Goal: Task Accomplishment & Management: Manage account settings

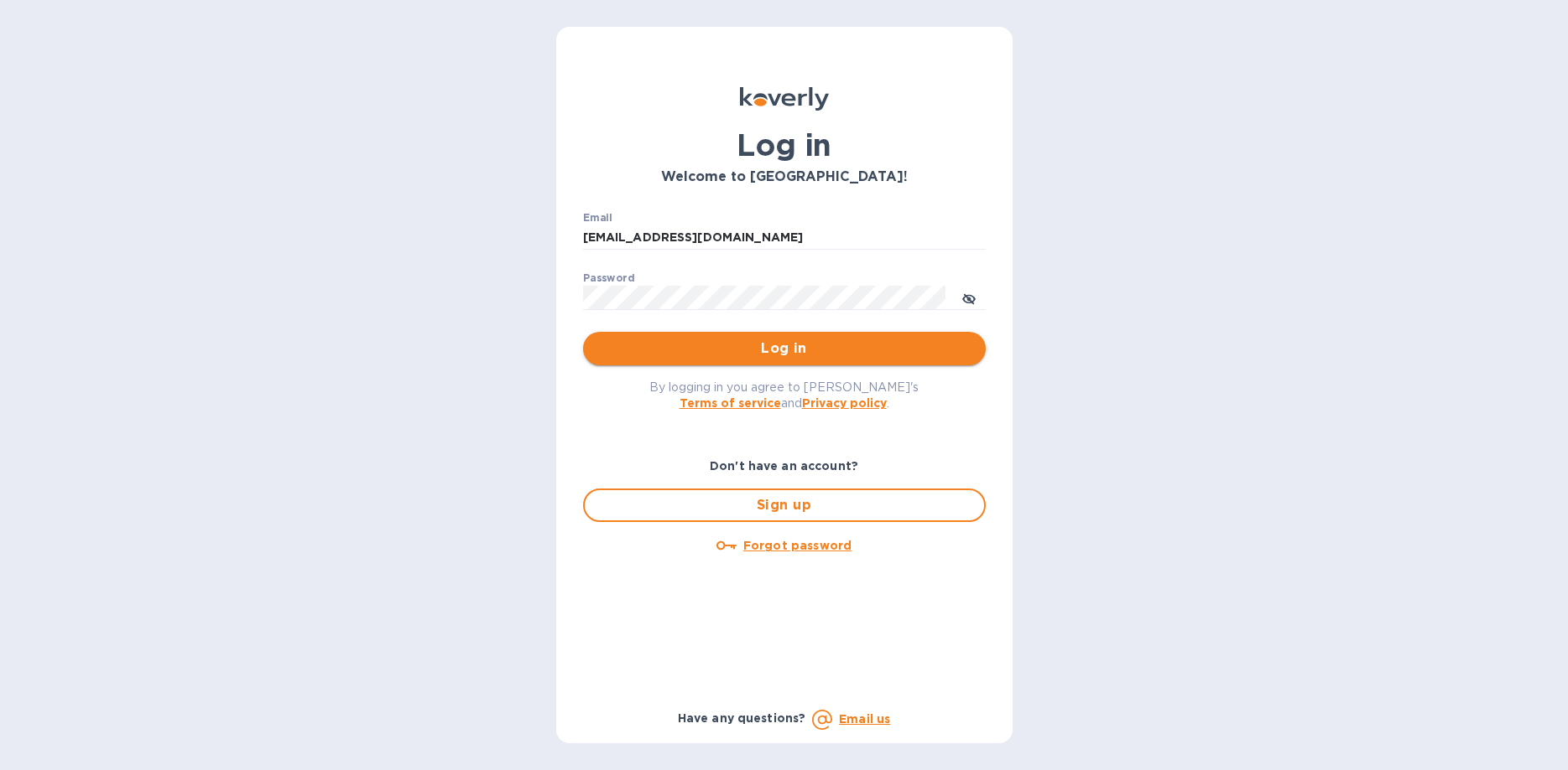
click at [777, 359] on button "Log in" at bounding box center [784, 348] width 403 height 33
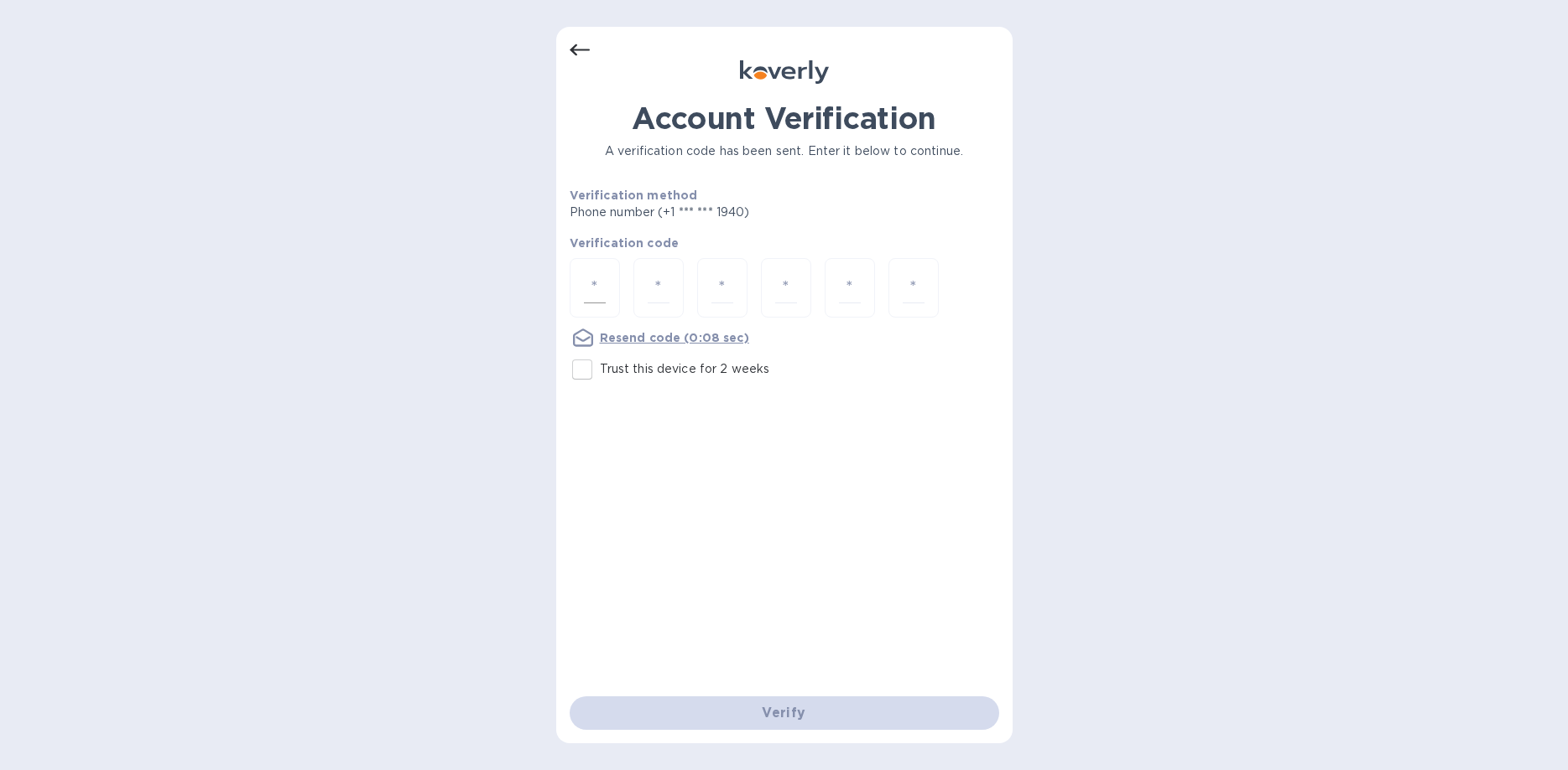
click at [599, 290] on input "number" at bounding box center [594, 288] width 22 height 31
type input "7"
type input "0"
type input "2"
type input "3"
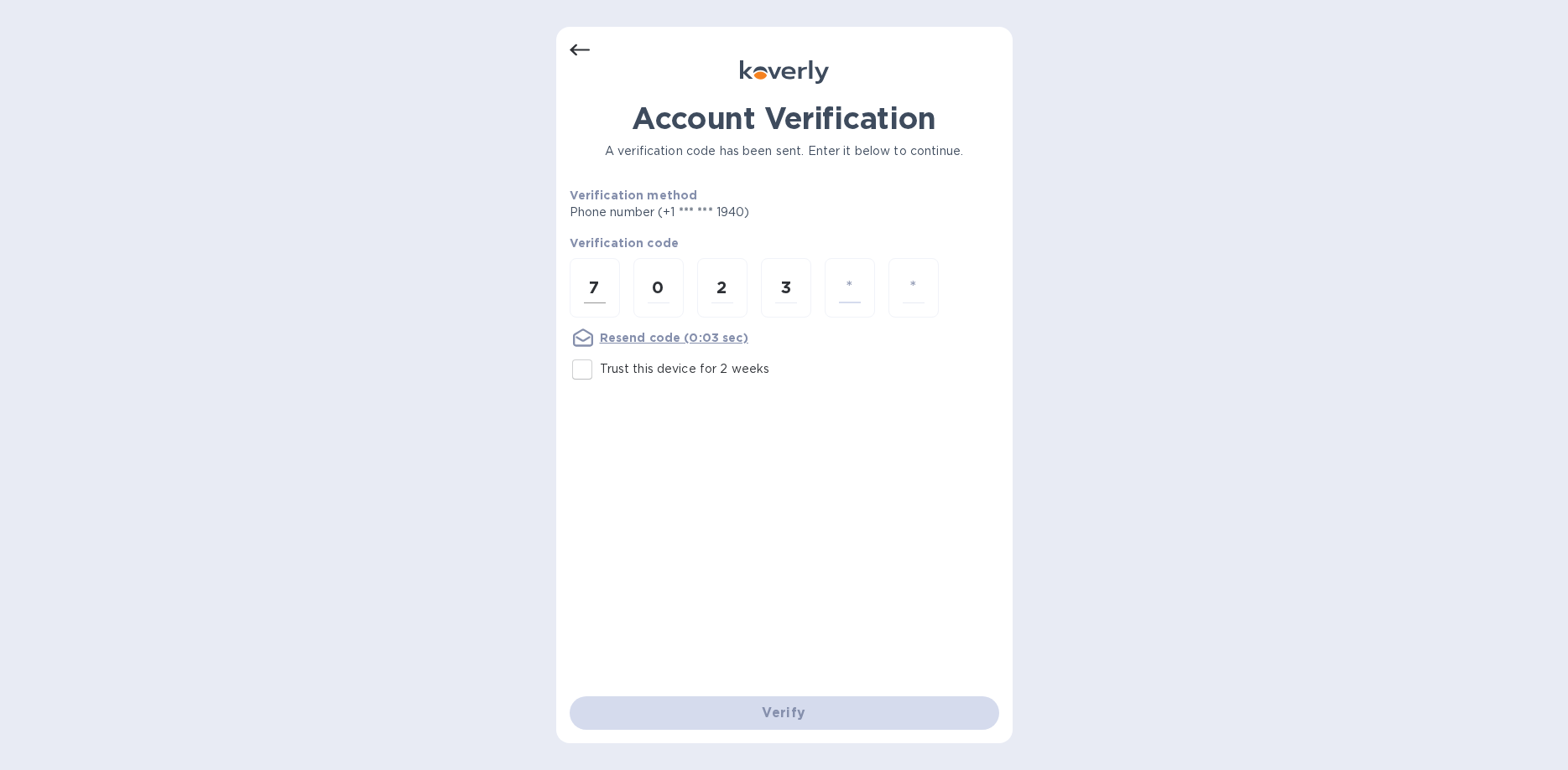
type input "3"
type input "0"
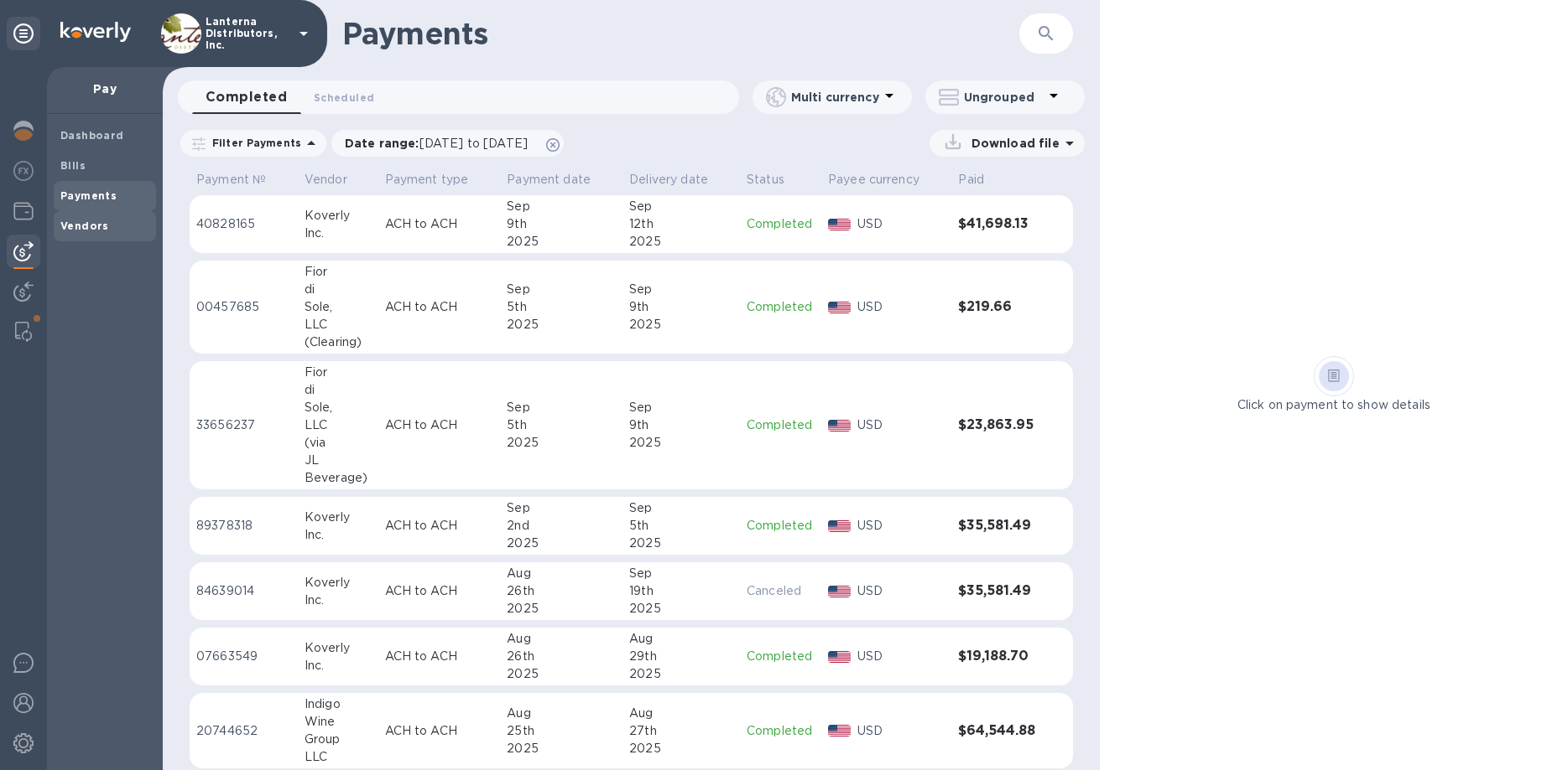
click at [80, 225] on b "Vendors" at bounding box center [85, 226] width 49 height 13
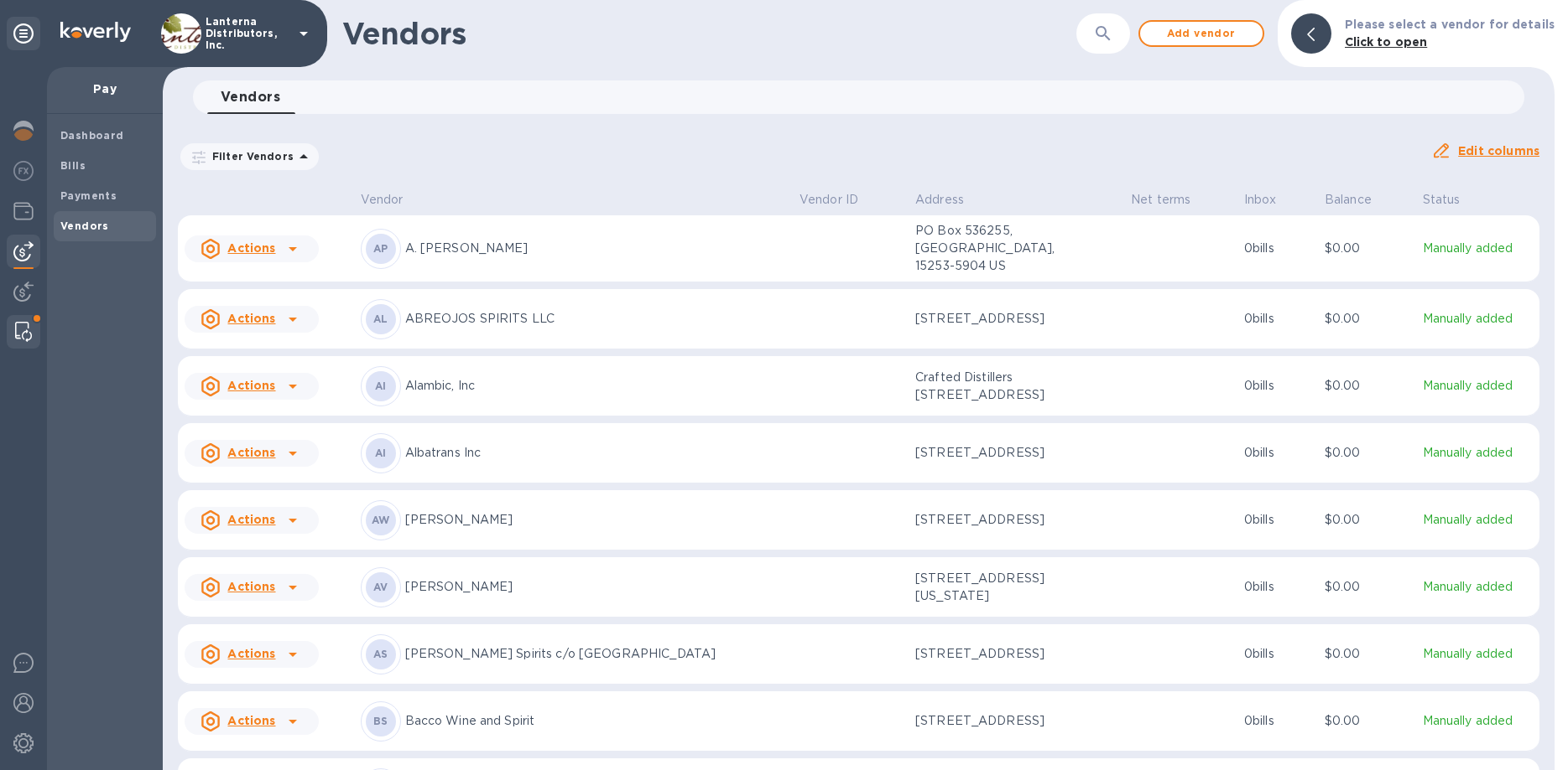
click at [21, 328] on img at bounding box center [23, 332] width 17 height 20
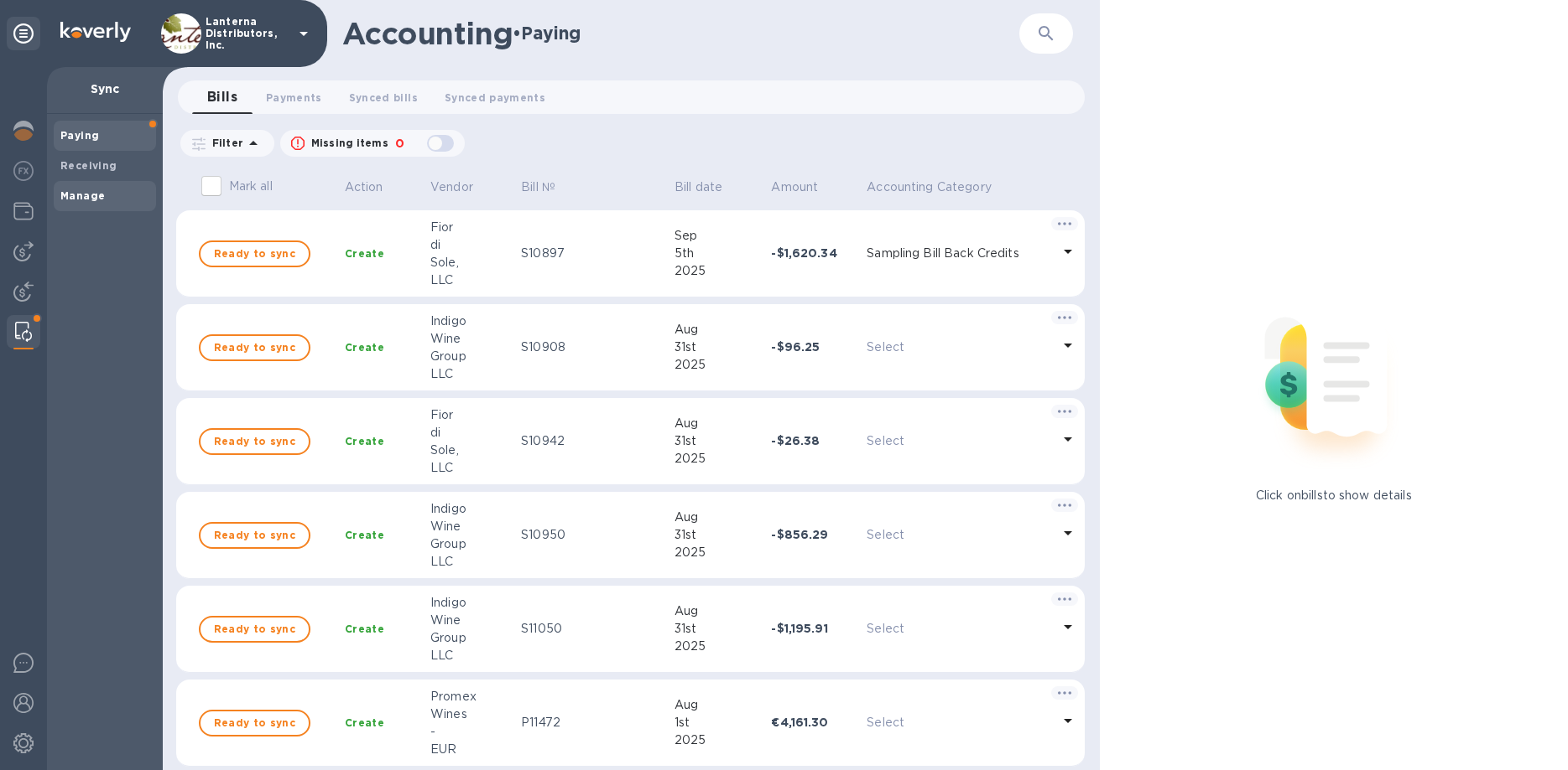
click at [90, 206] on div "Manage" at bounding box center [104, 196] width 102 height 30
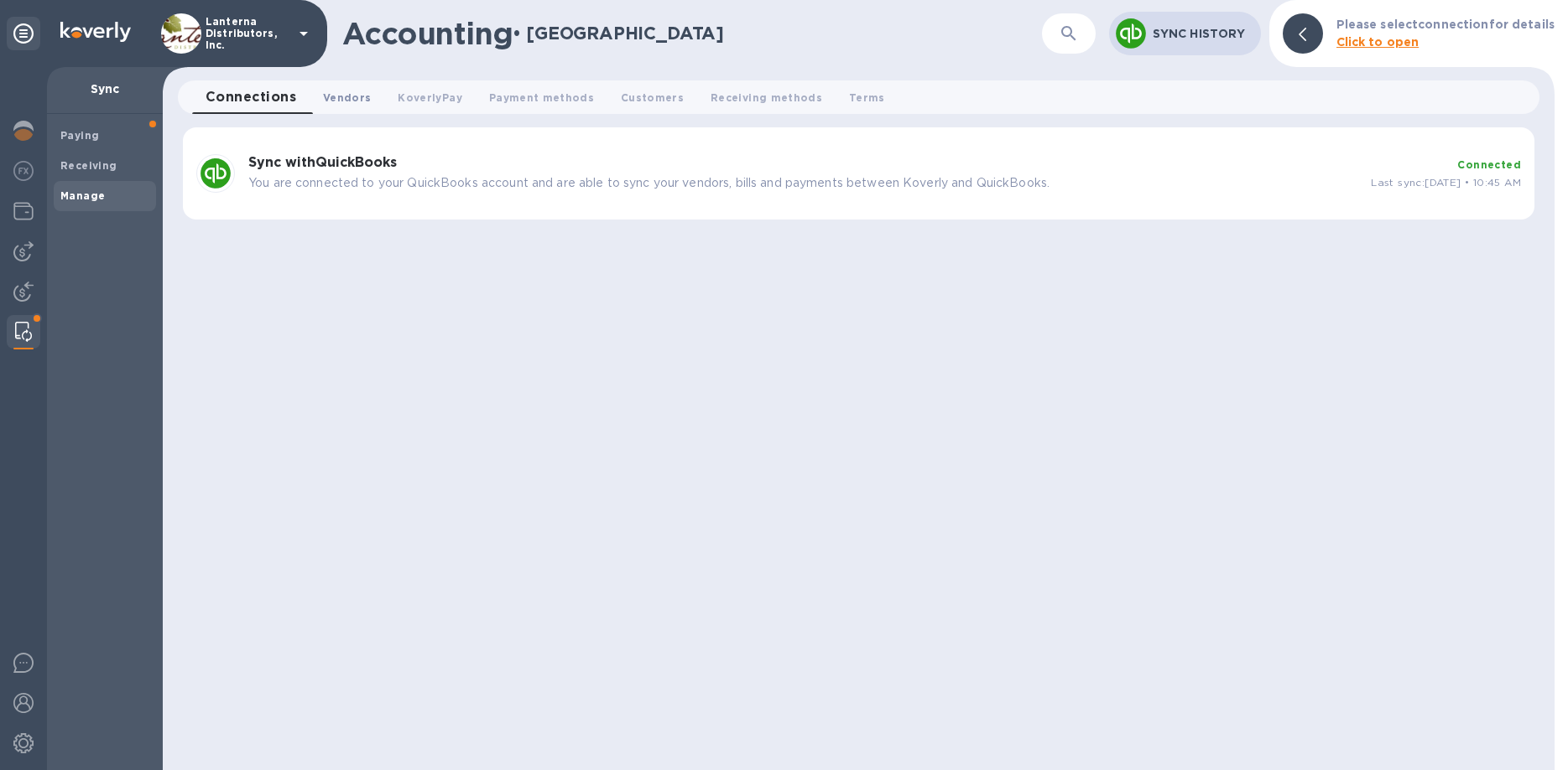
click at [364, 88] on span "Vendors 0" at bounding box center [347, 97] width 48 height 18
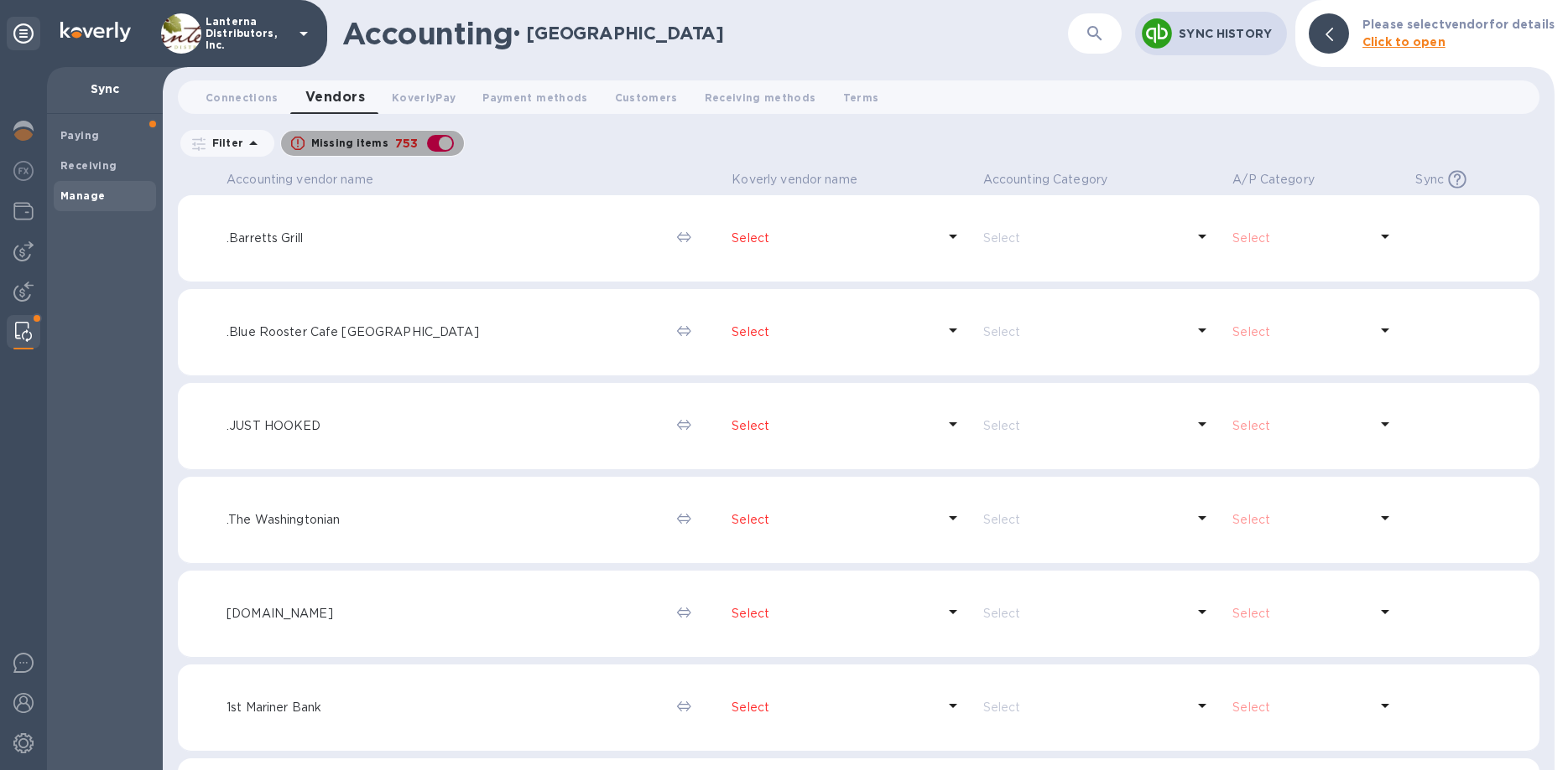
click at [428, 144] on div "button" at bounding box center [440, 144] width 33 height 23
checkbox input "false"
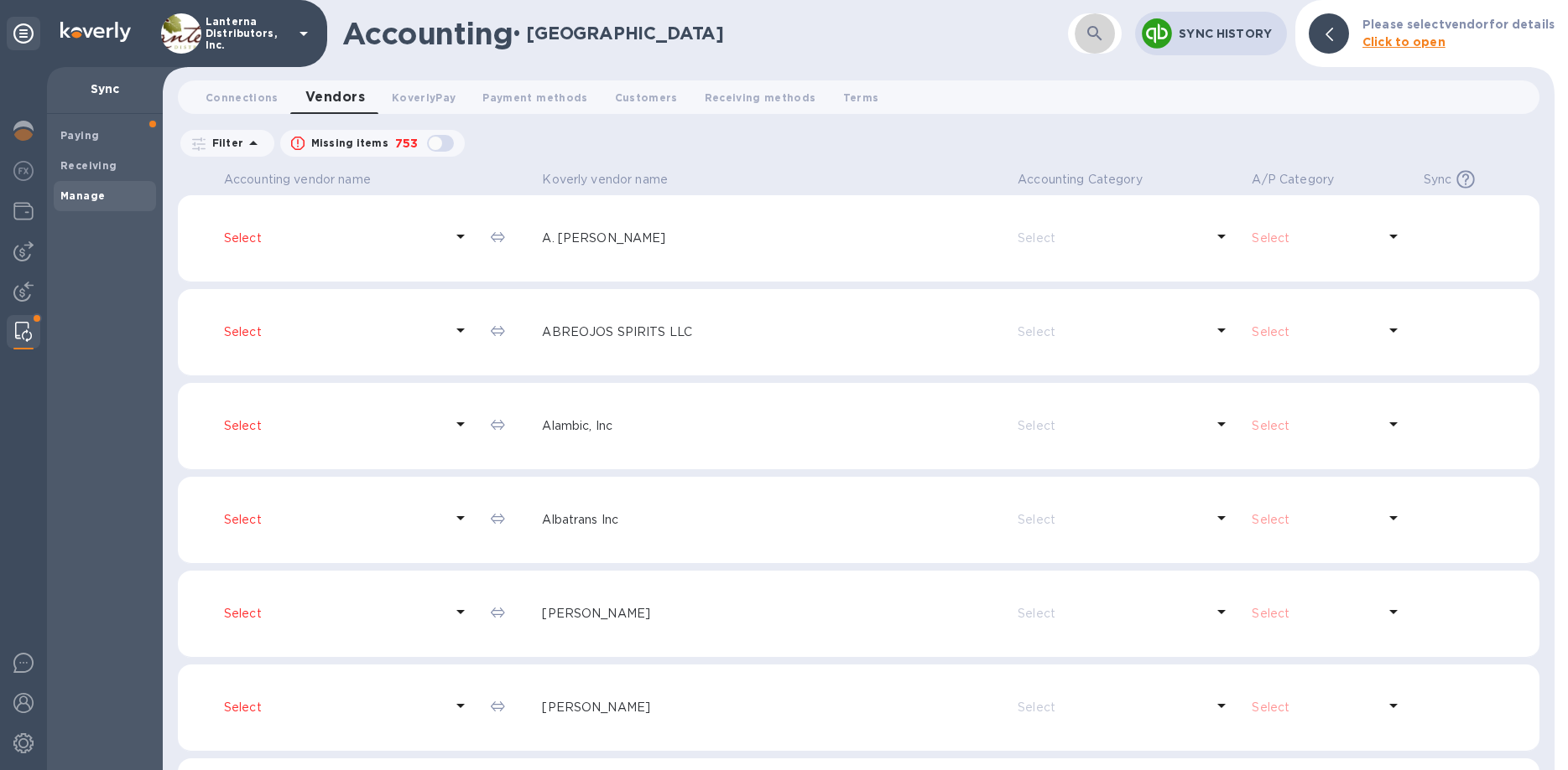
click at [1089, 43] on button "button" at bounding box center [1095, 33] width 41 height 41
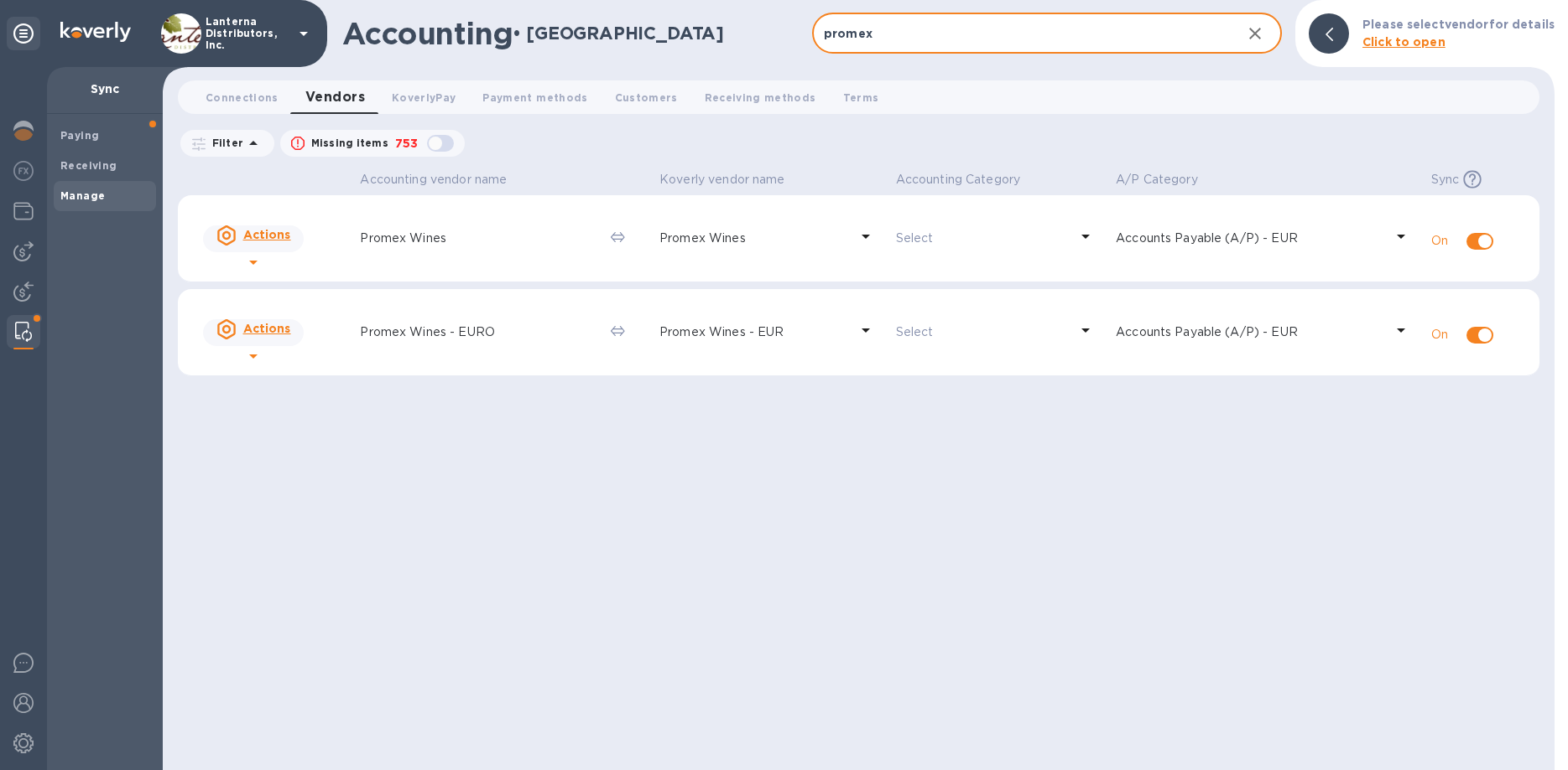
type input "promex"
click at [264, 253] on icon at bounding box center [253, 263] width 20 height 20
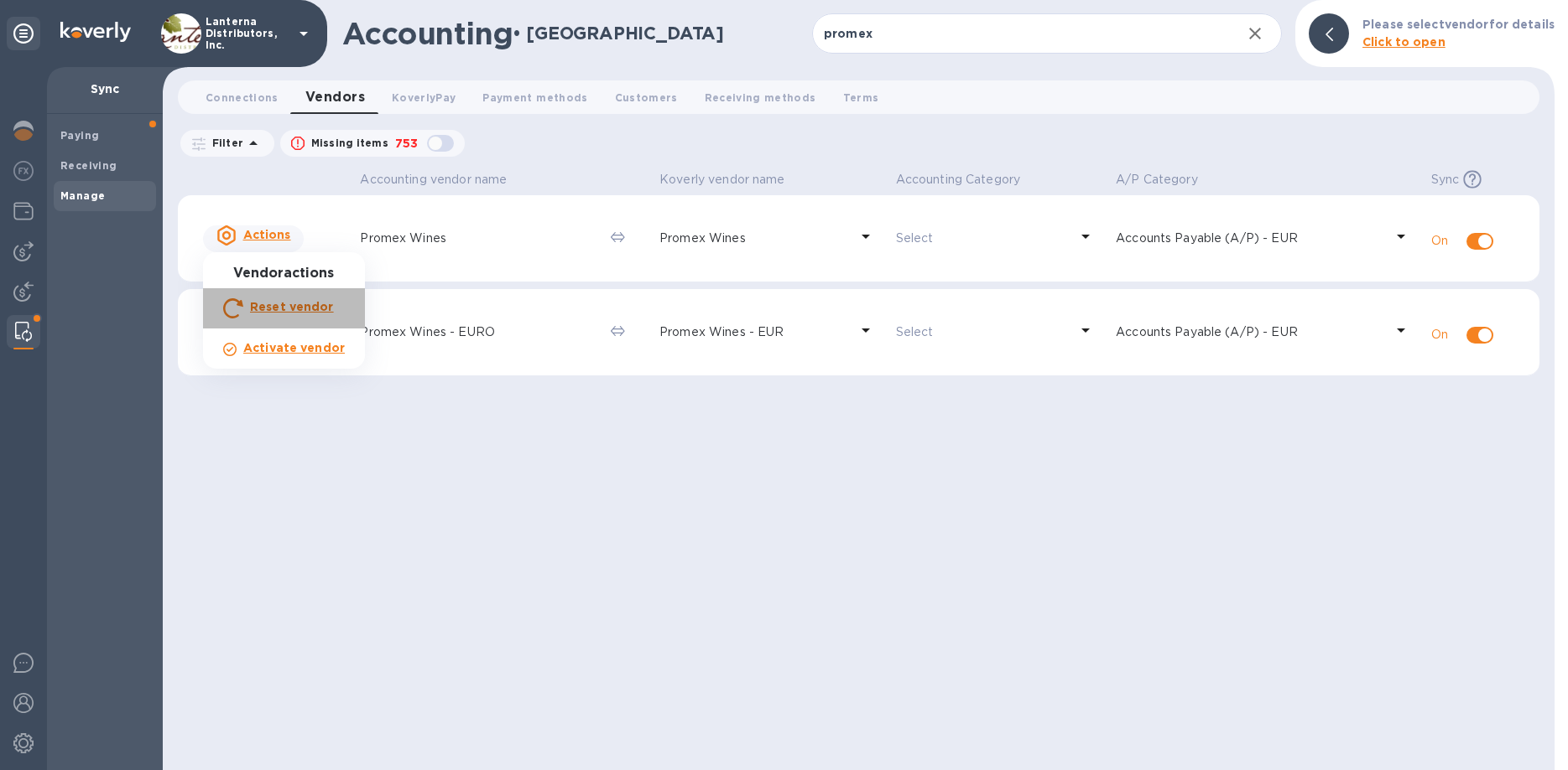
click at [288, 310] on b "Reset vendor" at bounding box center [292, 306] width 84 height 14
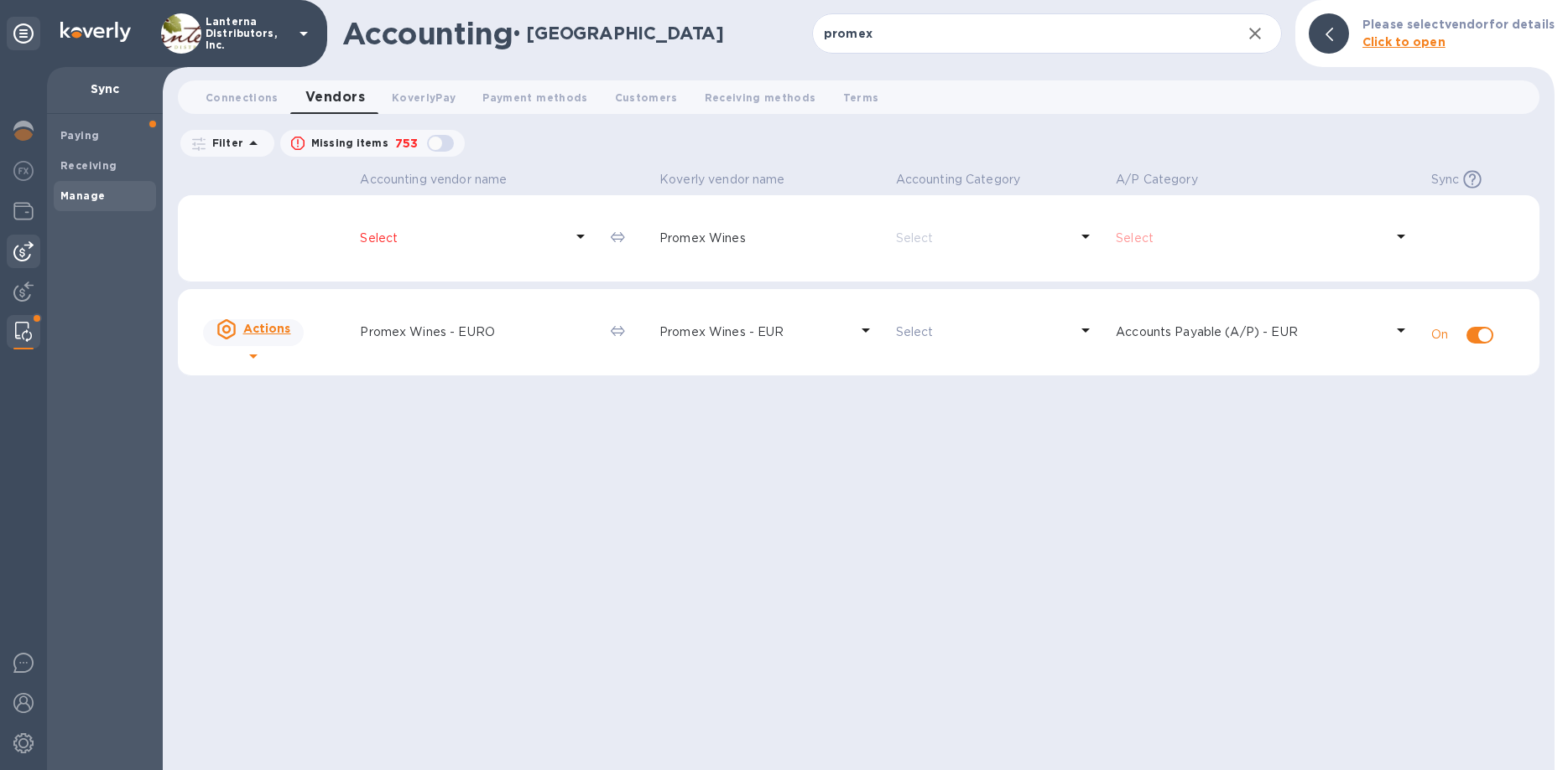
click at [25, 244] on img at bounding box center [23, 251] width 20 height 20
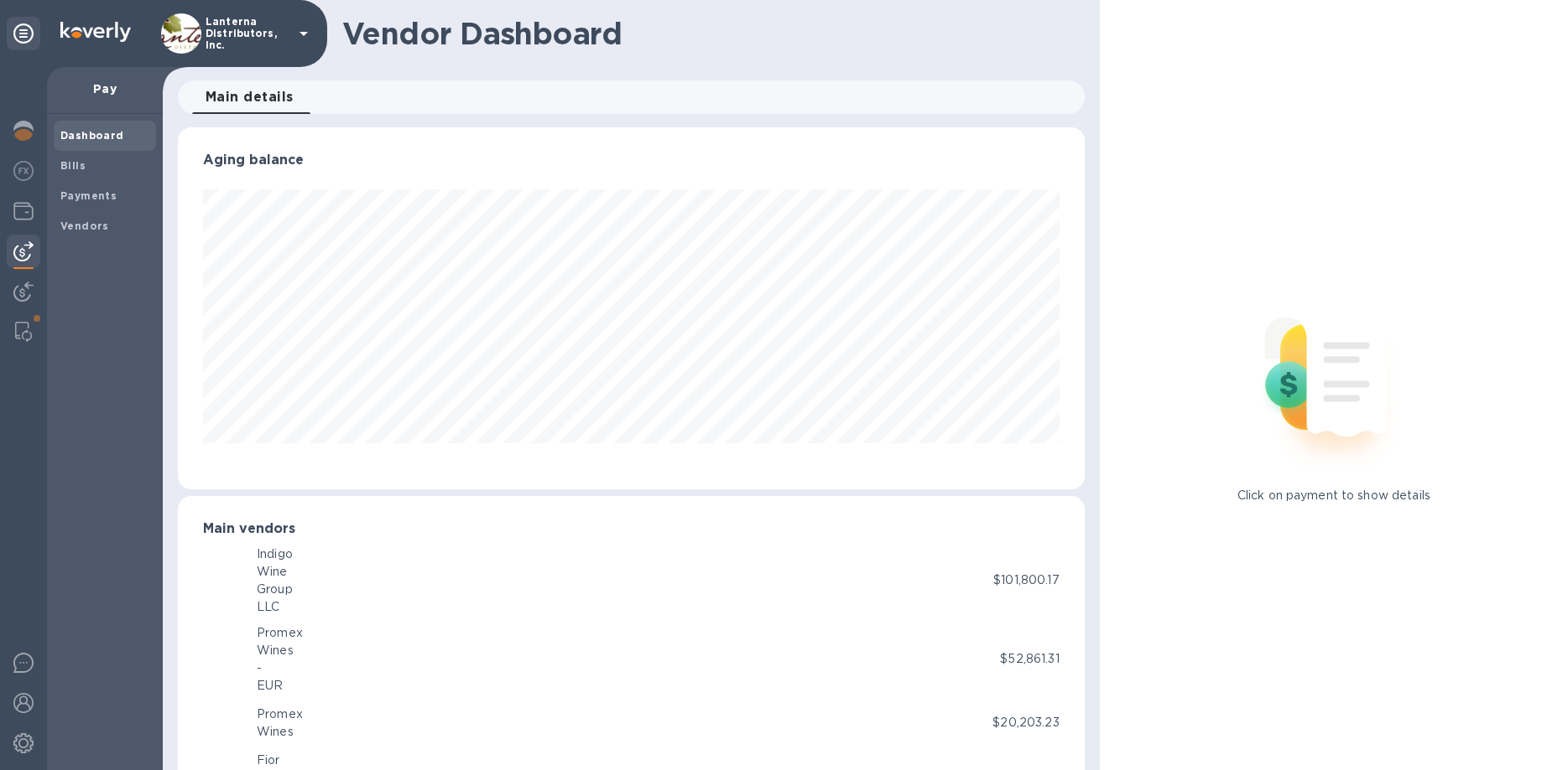
scroll to position [362, 906]
click at [73, 156] on div "Bills" at bounding box center [104, 165] width 102 height 30
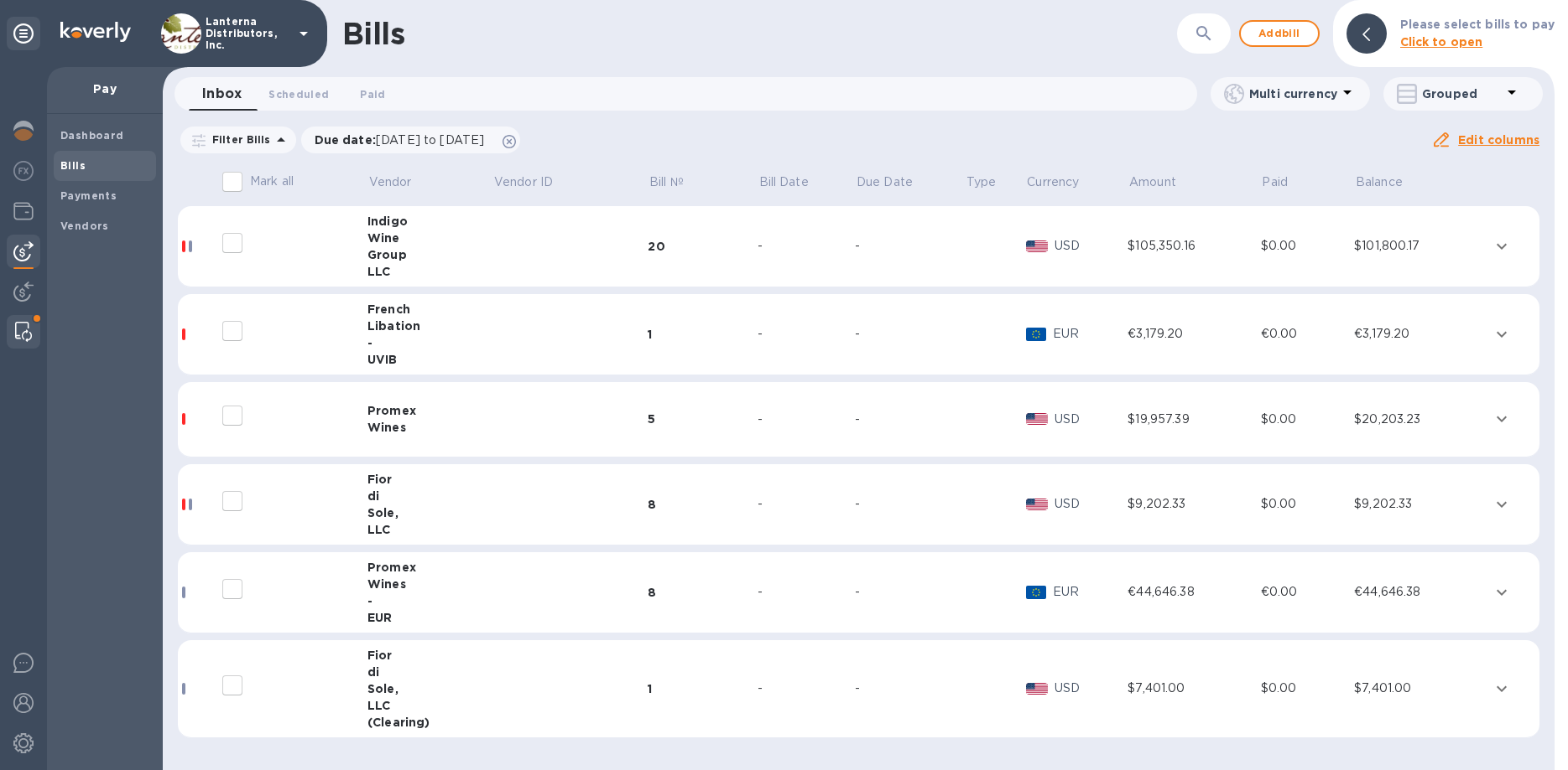
click at [36, 326] on div at bounding box center [23, 331] width 30 height 33
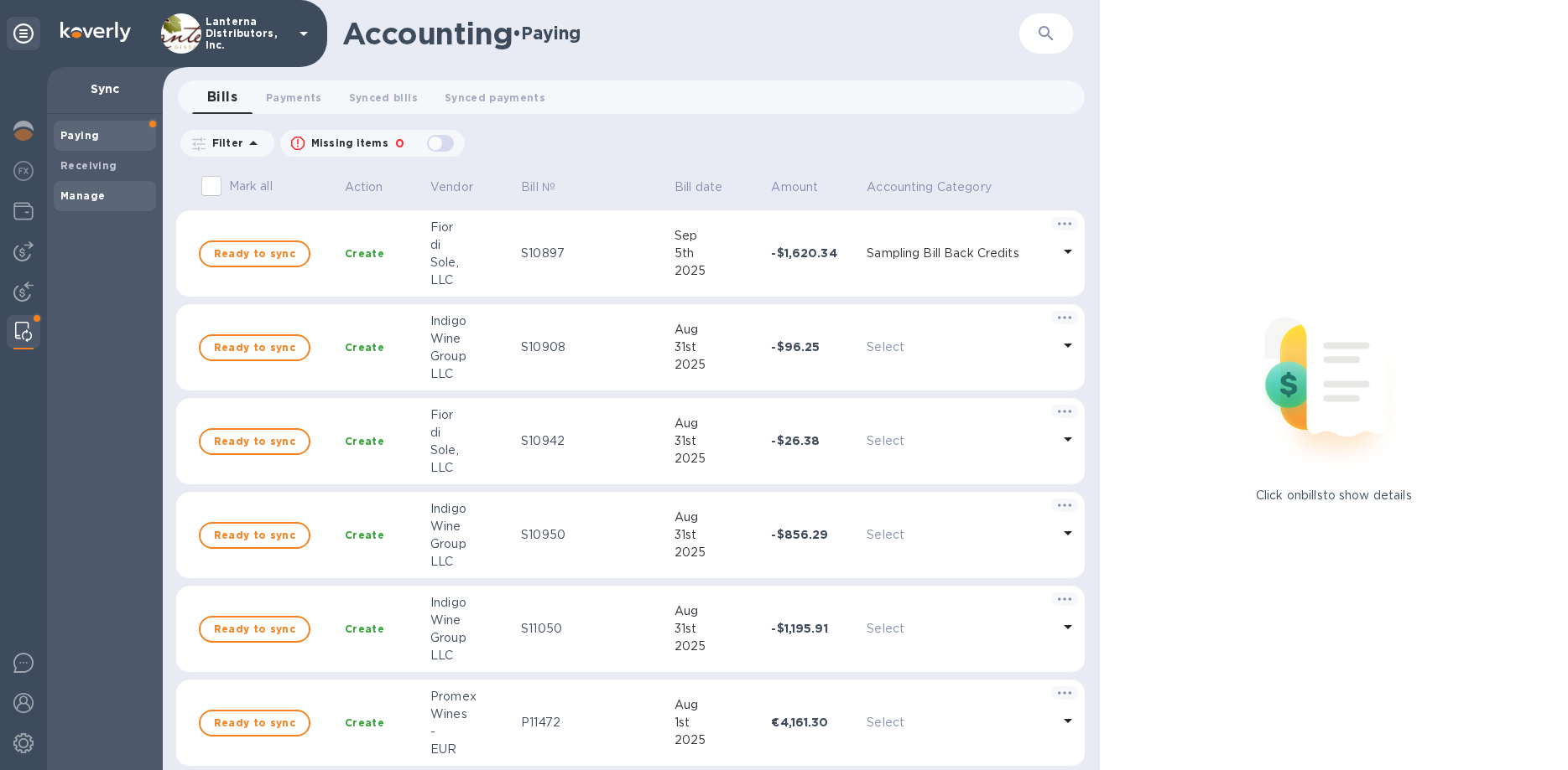
click at [89, 206] on div "Manage" at bounding box center [104, 196] width 102 height 30
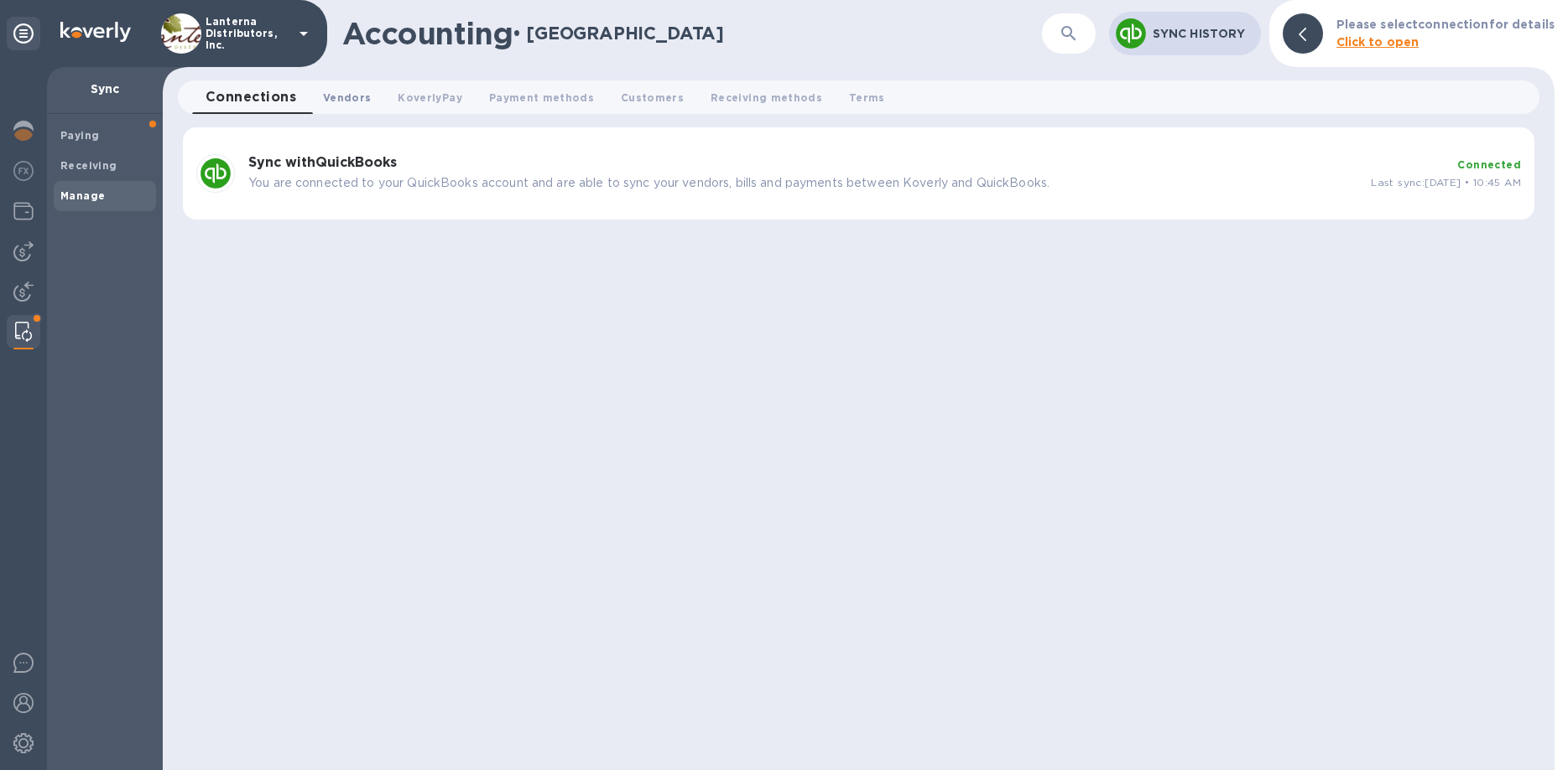
click at [364, 100] on span "Vendors 0" at bounding box center [347, 97] width 48 height 18
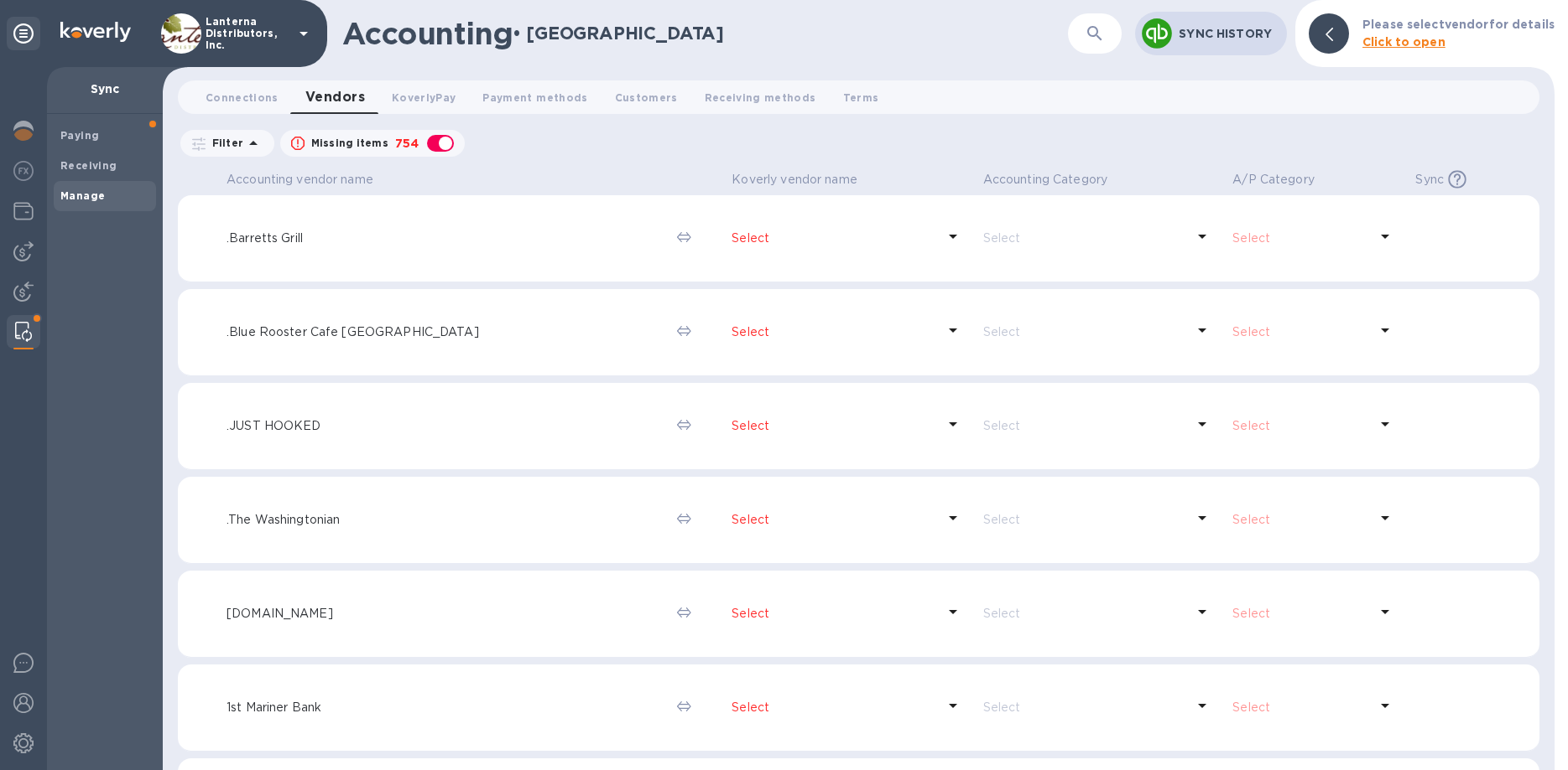
click at [436, 145] on div "button" at bounding box center [440, 144] width 33 height 23
checkbox input "false"
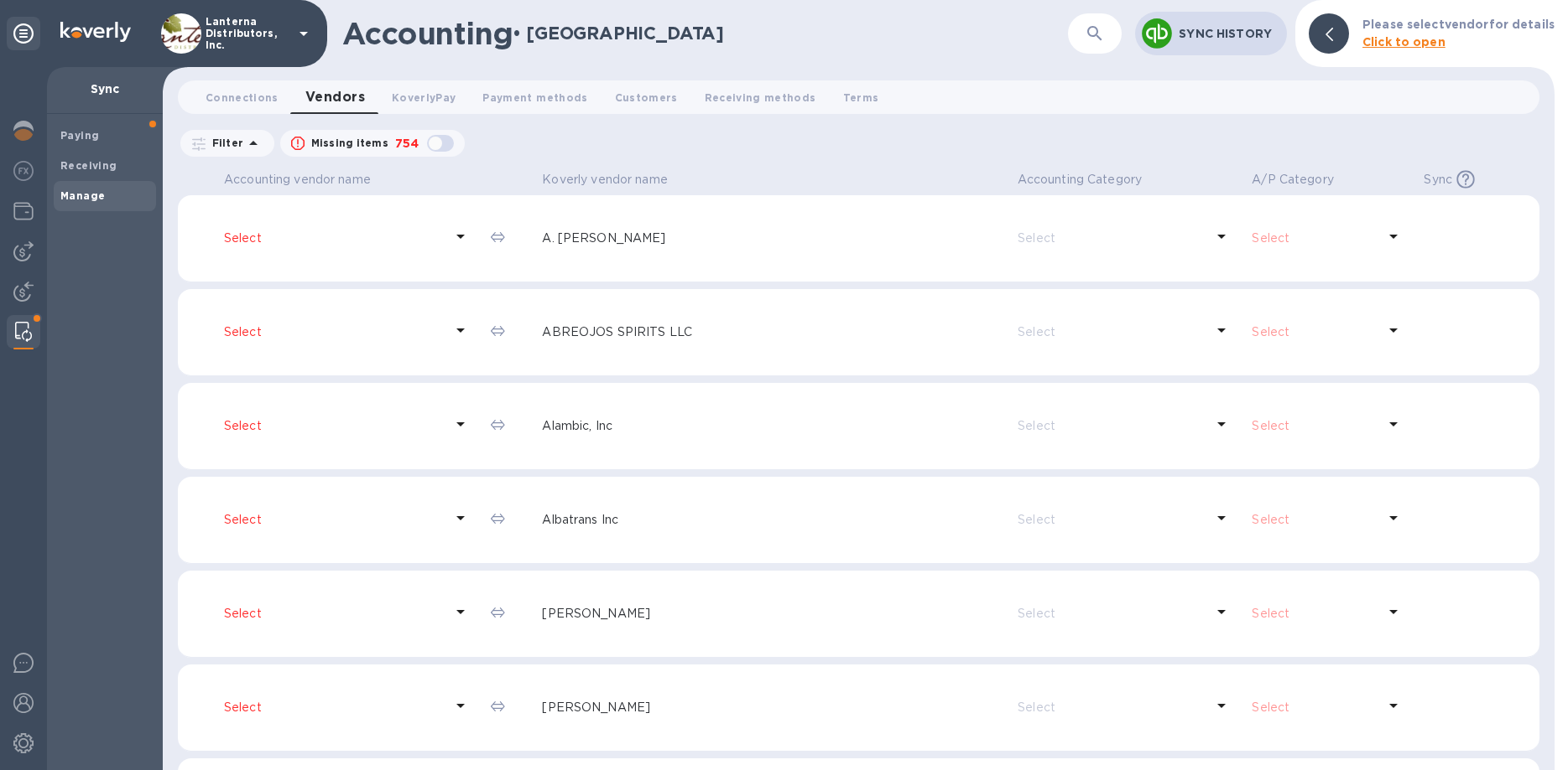
click at [1087, 42] on button "button" at bounding box center [1095, 33] width 41 height 41
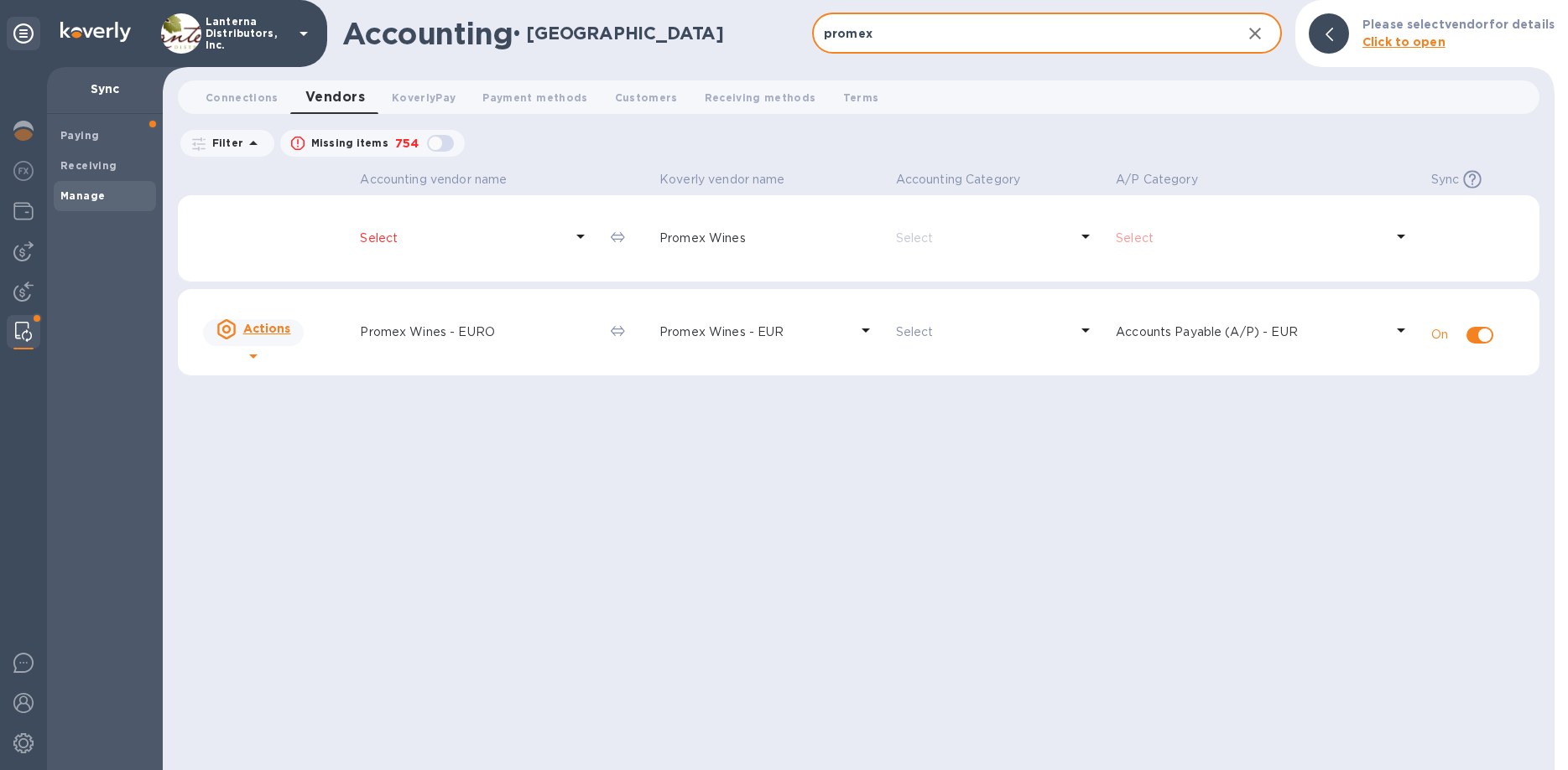
type input "promex"
click at [5, 250] on div at bounding box center [23, 418] width 47 height 703
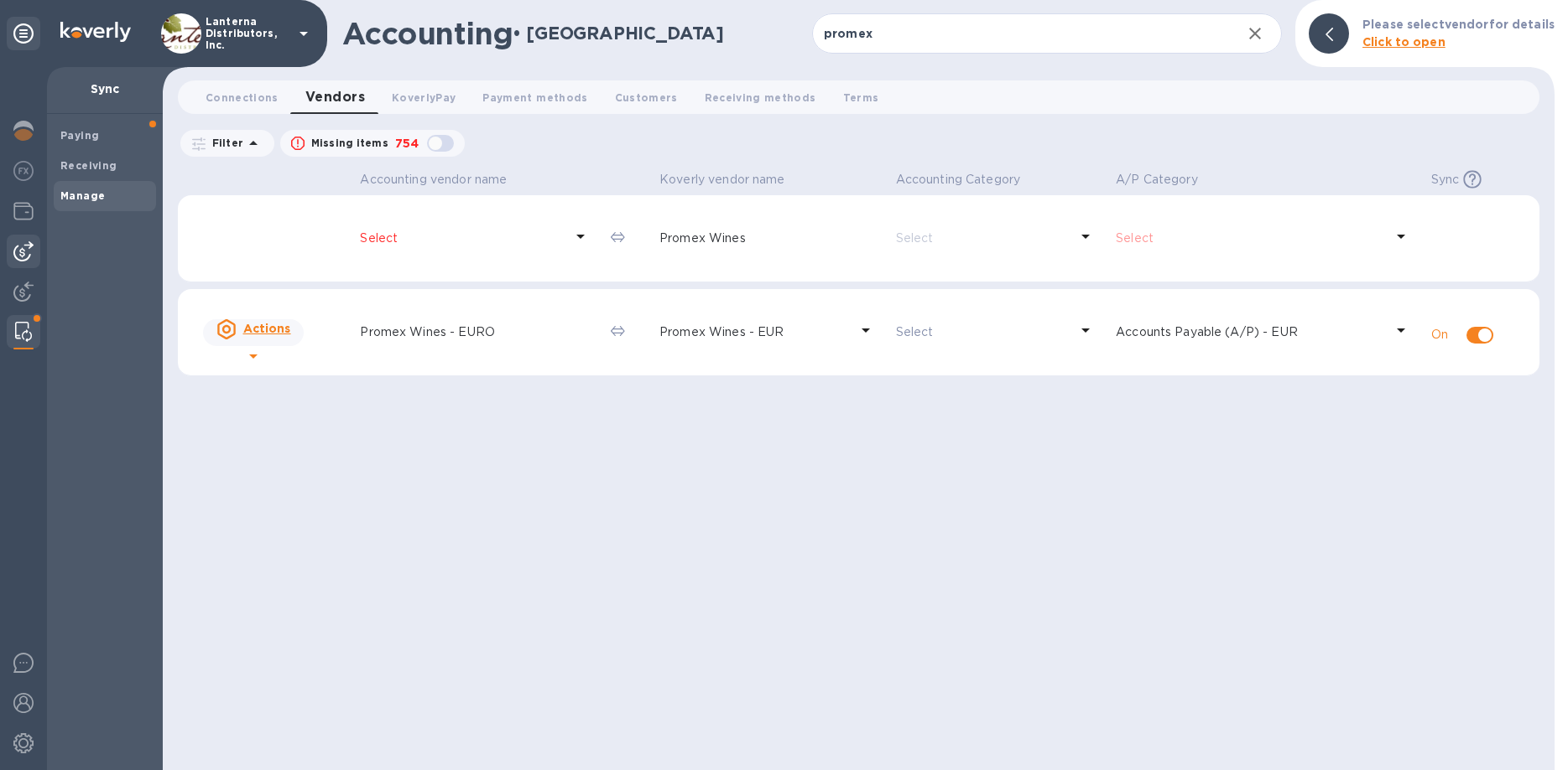
click at [19, 248] on img at bounding box center [23, 251] width 20 height 20
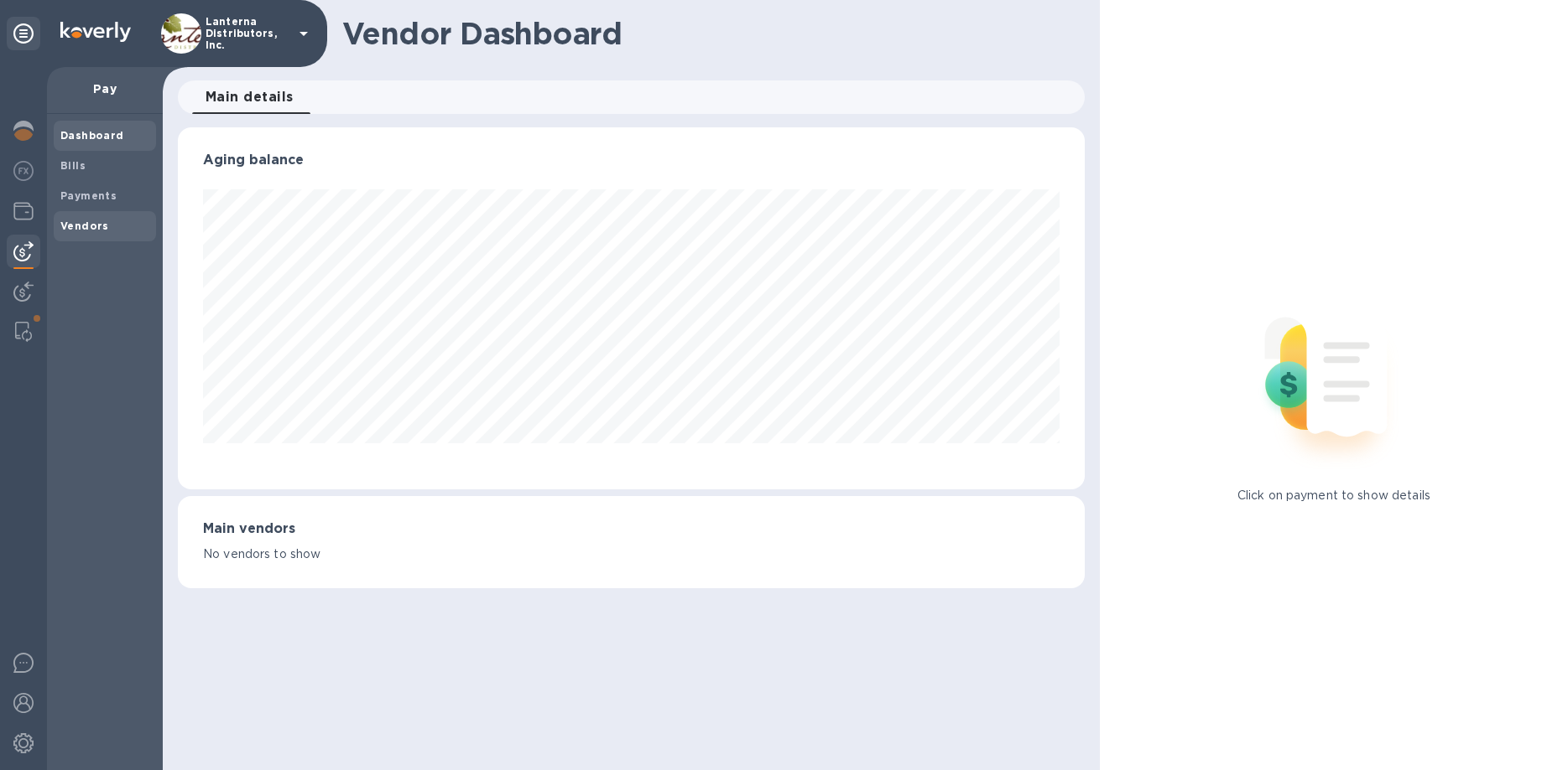
scroll to position [362, 906]
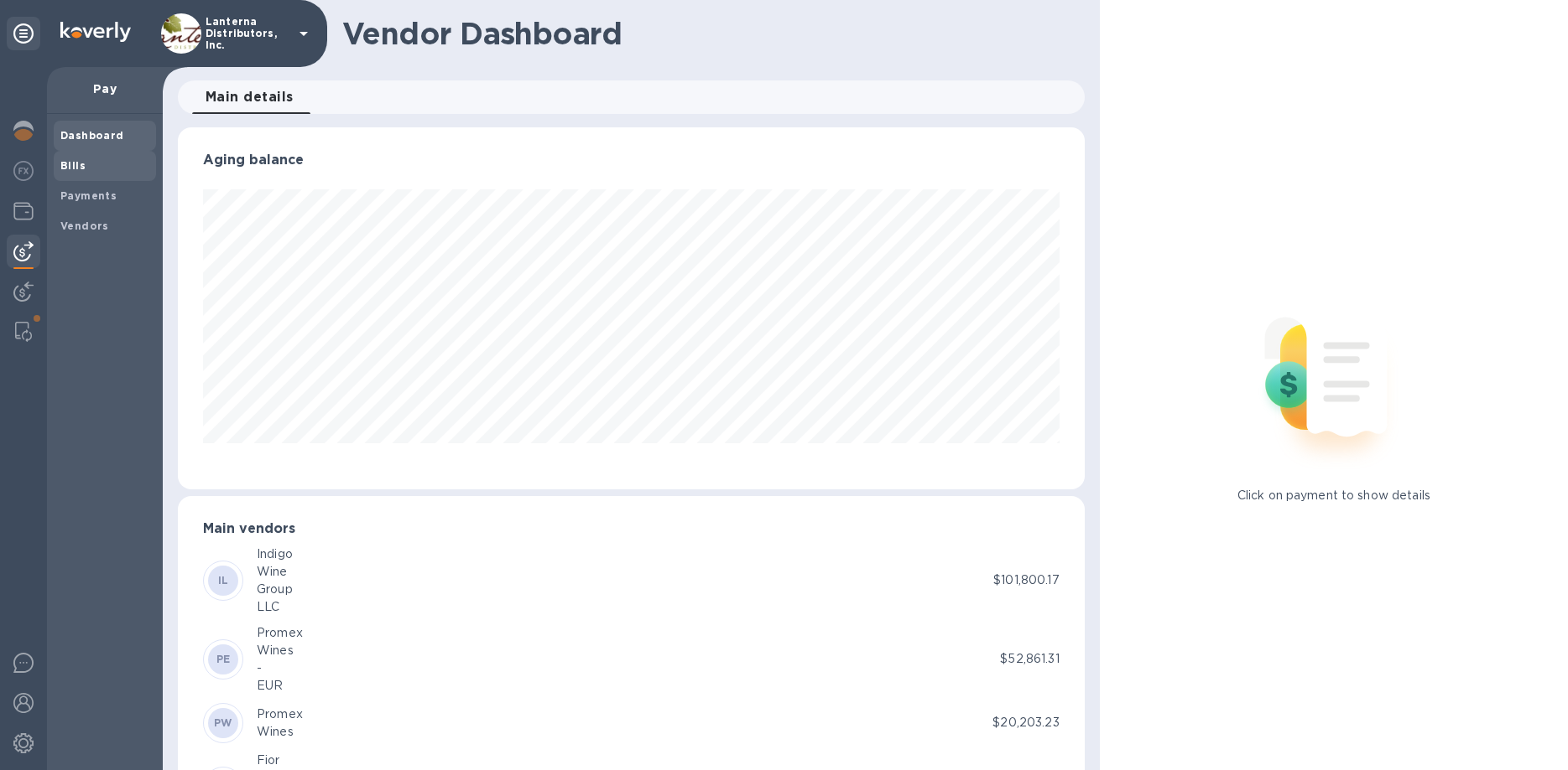
click at [86, 172] on span "Bills" at bounding box center [105, 166] width 89 height 17
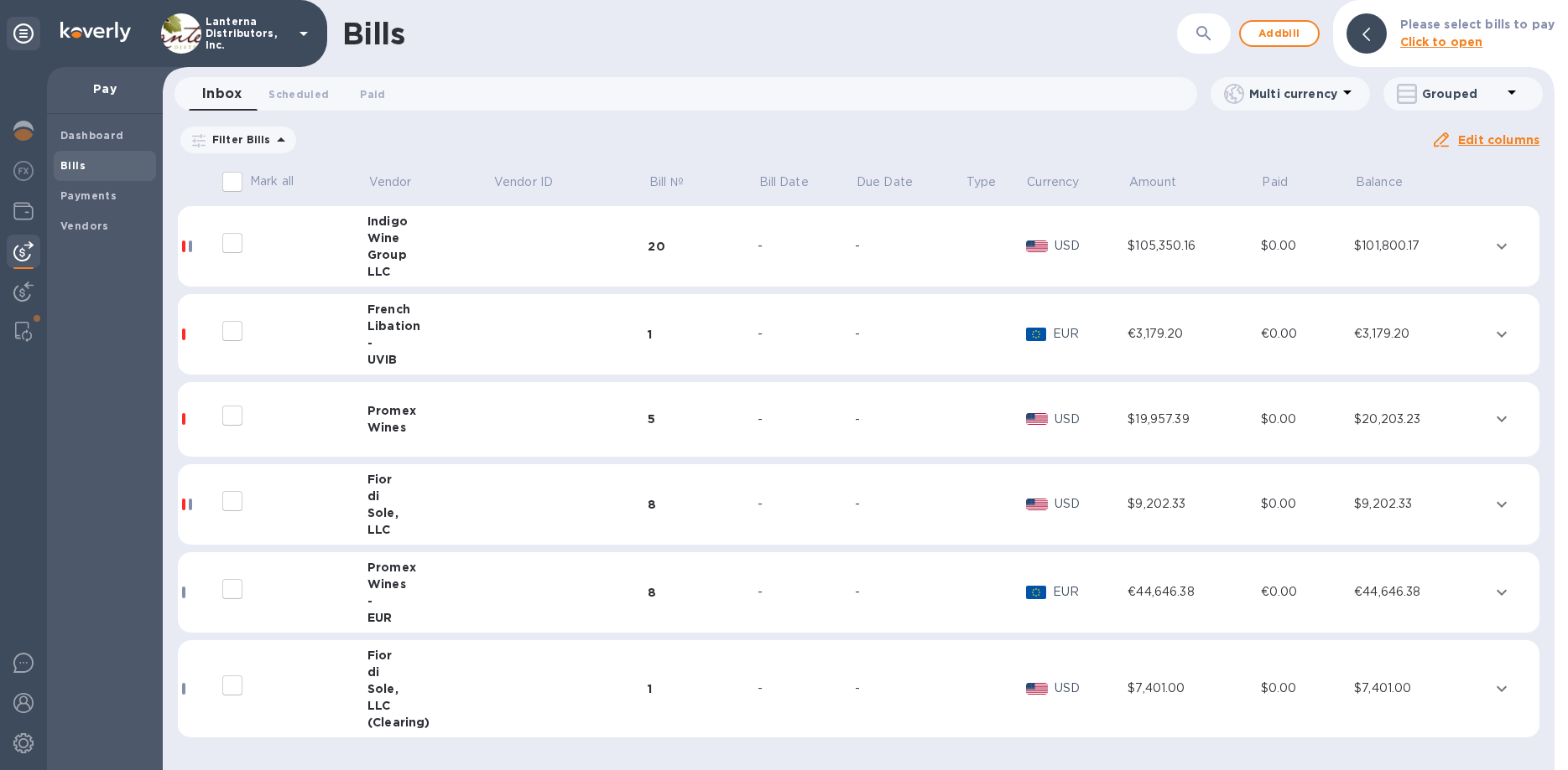
click at [756, 578] on td "8" at bounding box center [703, 593] width 110 height 81
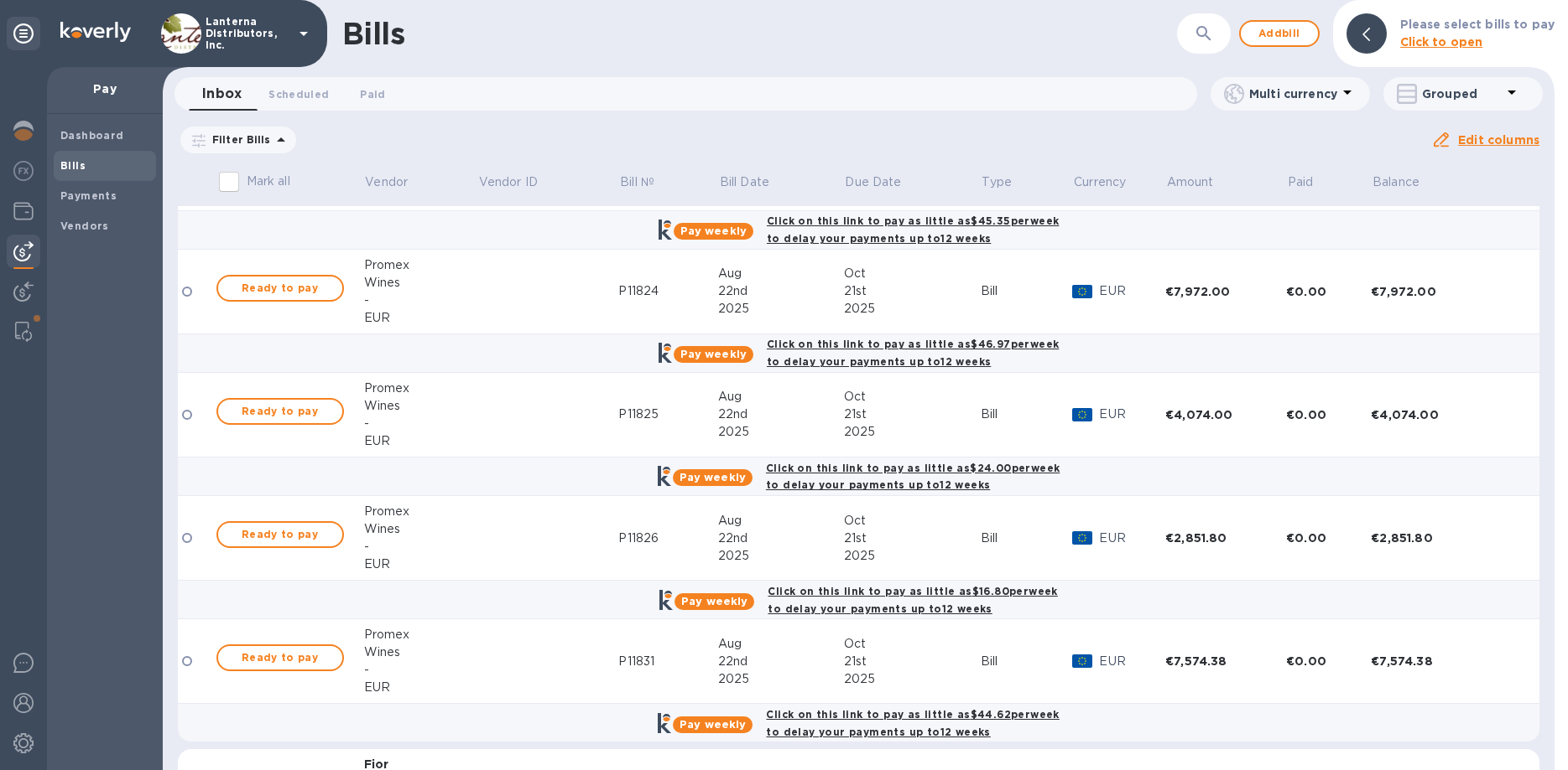
scroll to position [1030, 0]
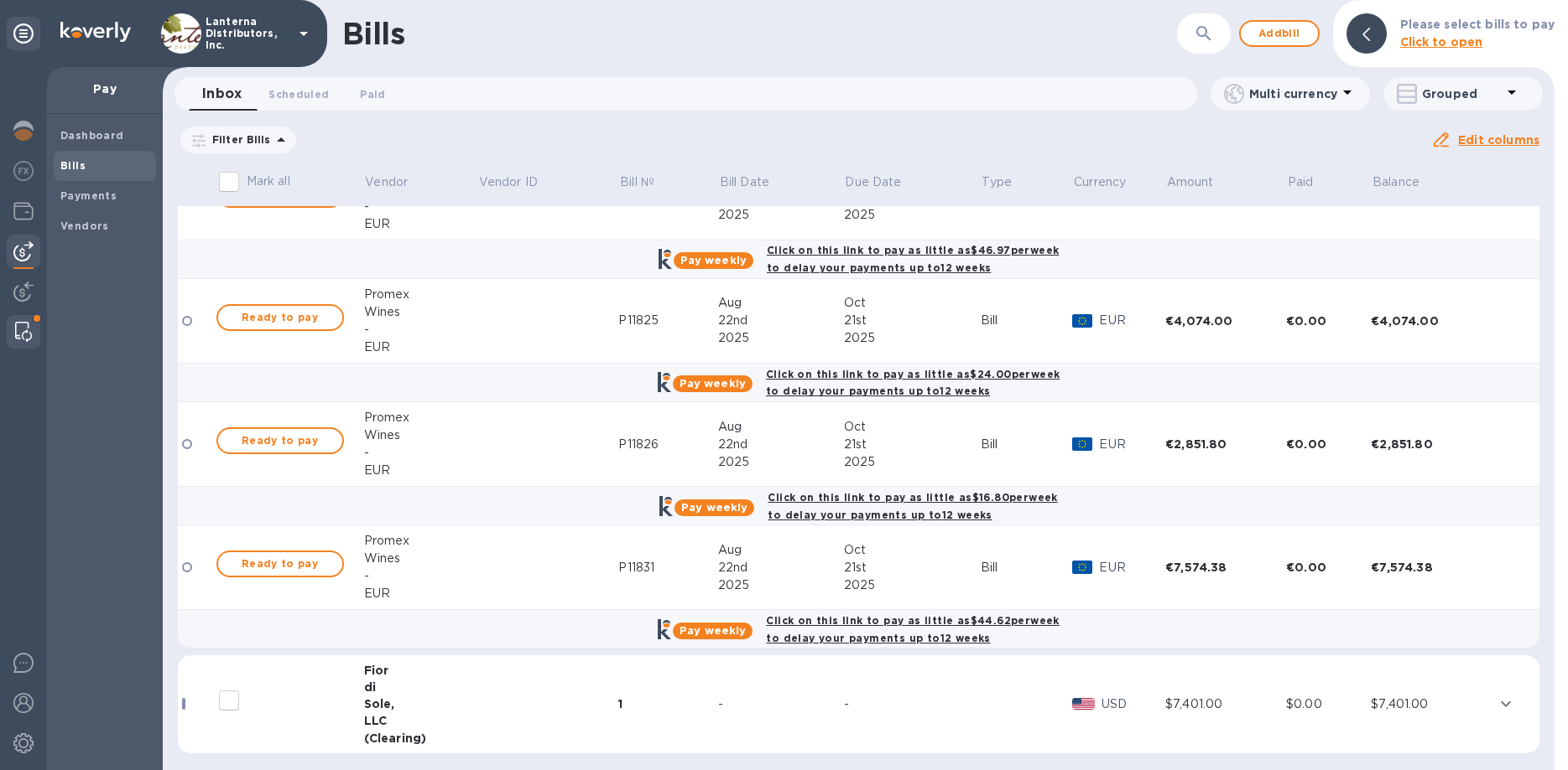
click at [13, 324] on div at bounding box center [23, 331] width 30 height 33
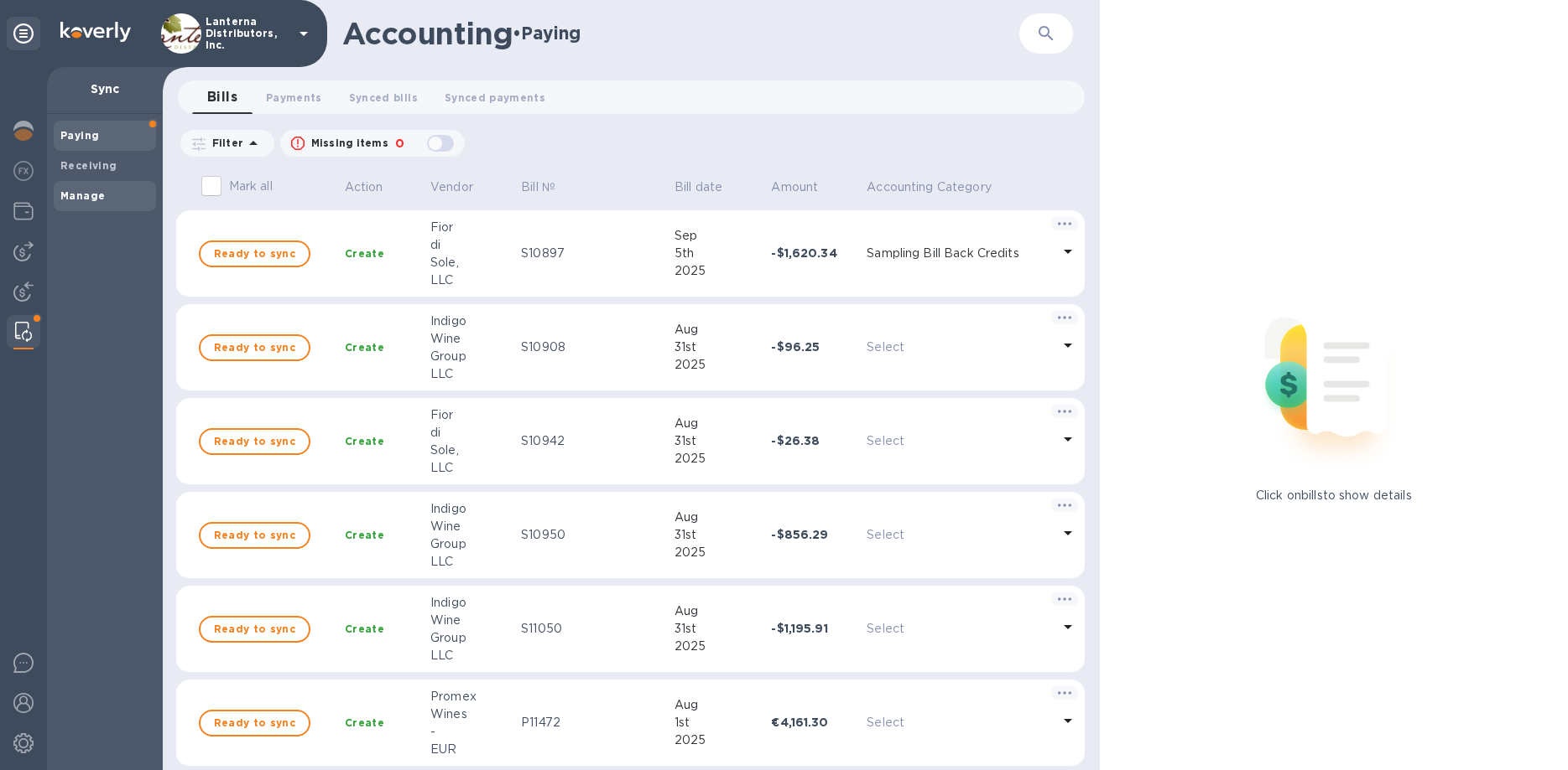
click at [91, 206] on div "Manage" at bounding box center [104, 196] width 102 height 30
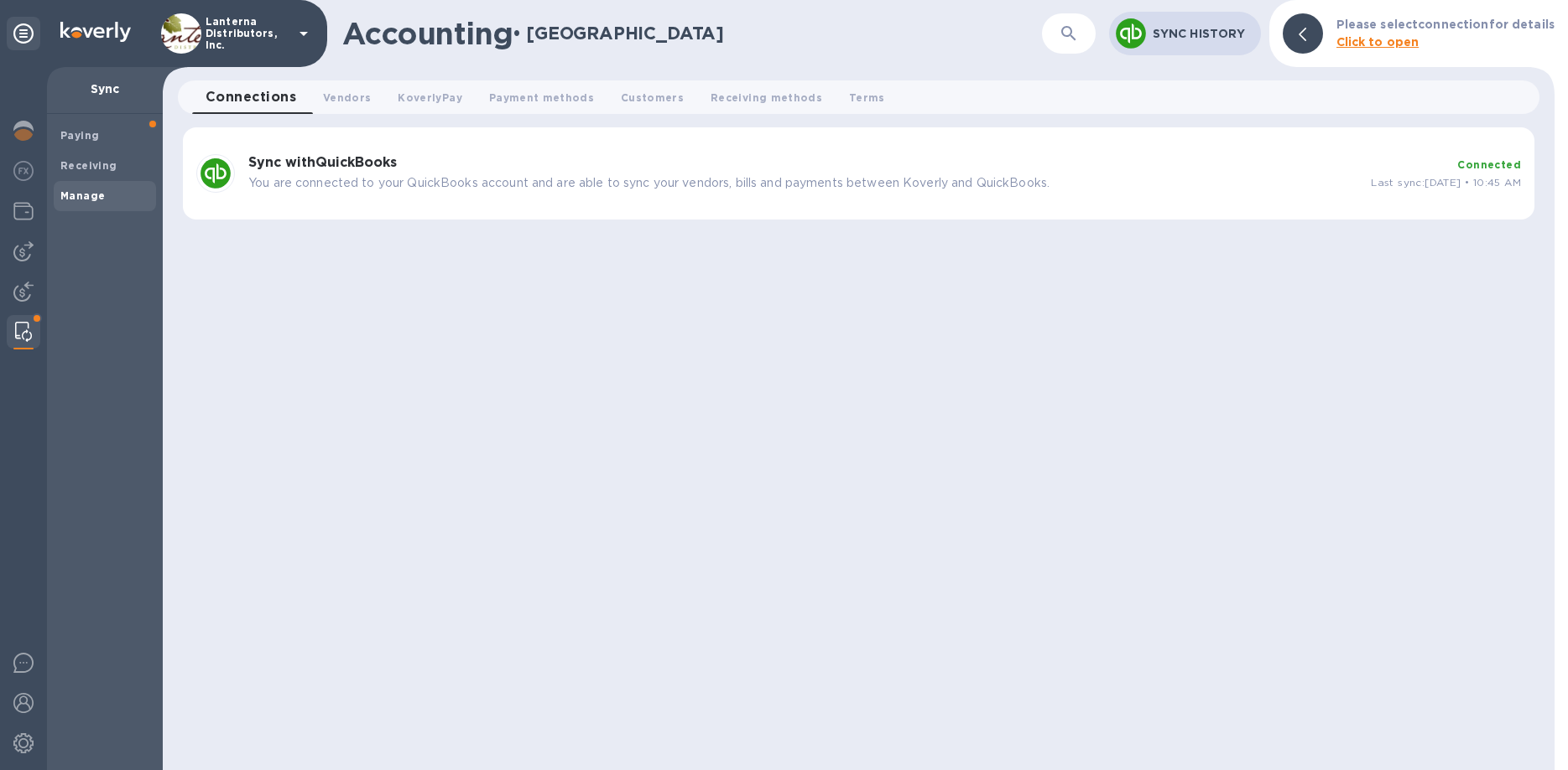
click at [531, 180] on p "You are connected to your QuickBooks account and are able to sync your vendors,…" at bounding box center [803, 183] width 1109 height 18
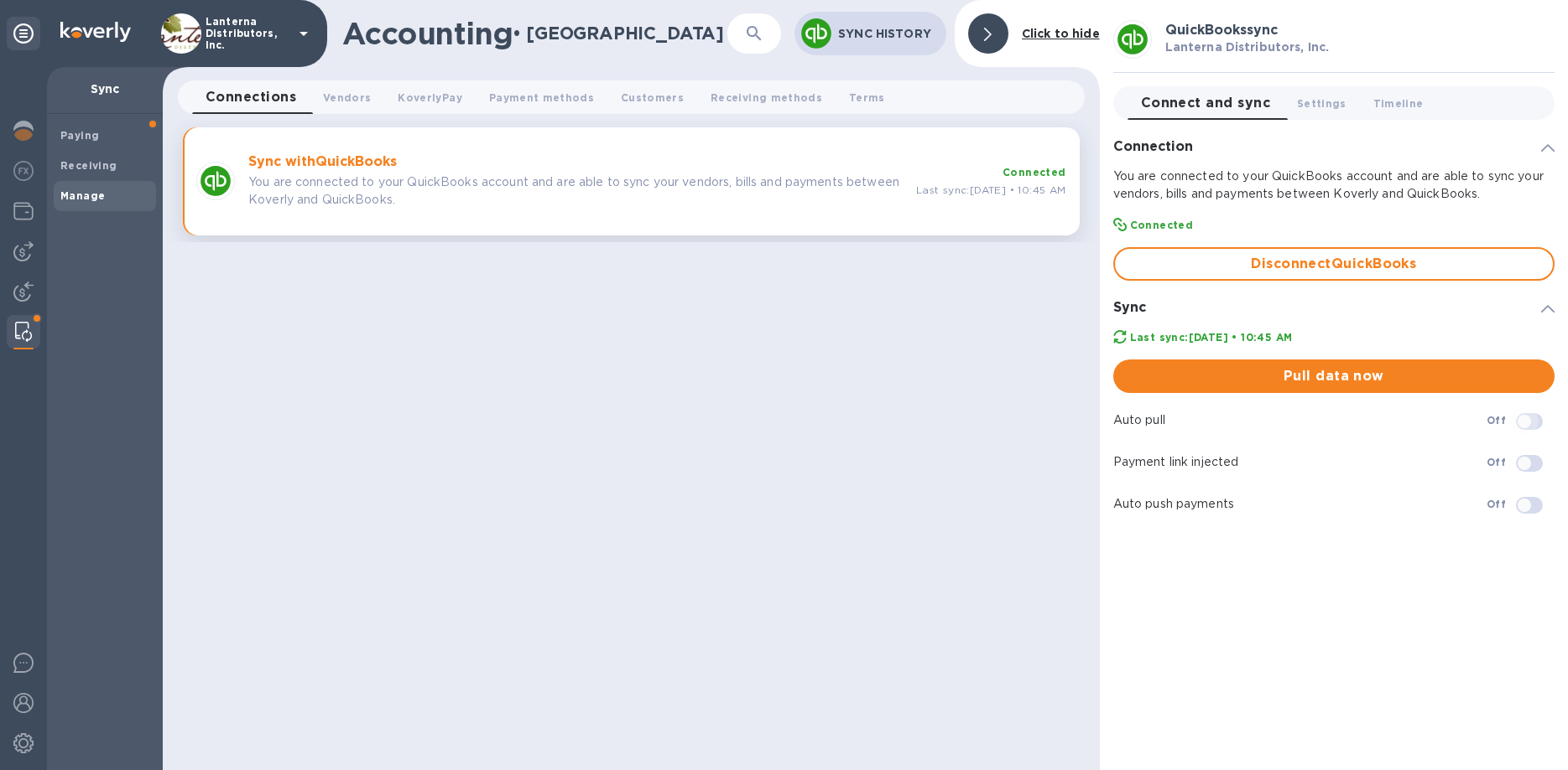
click at [1534, 429] on input "checkbox" at bounding box center [1524, 422] width 86 height 29
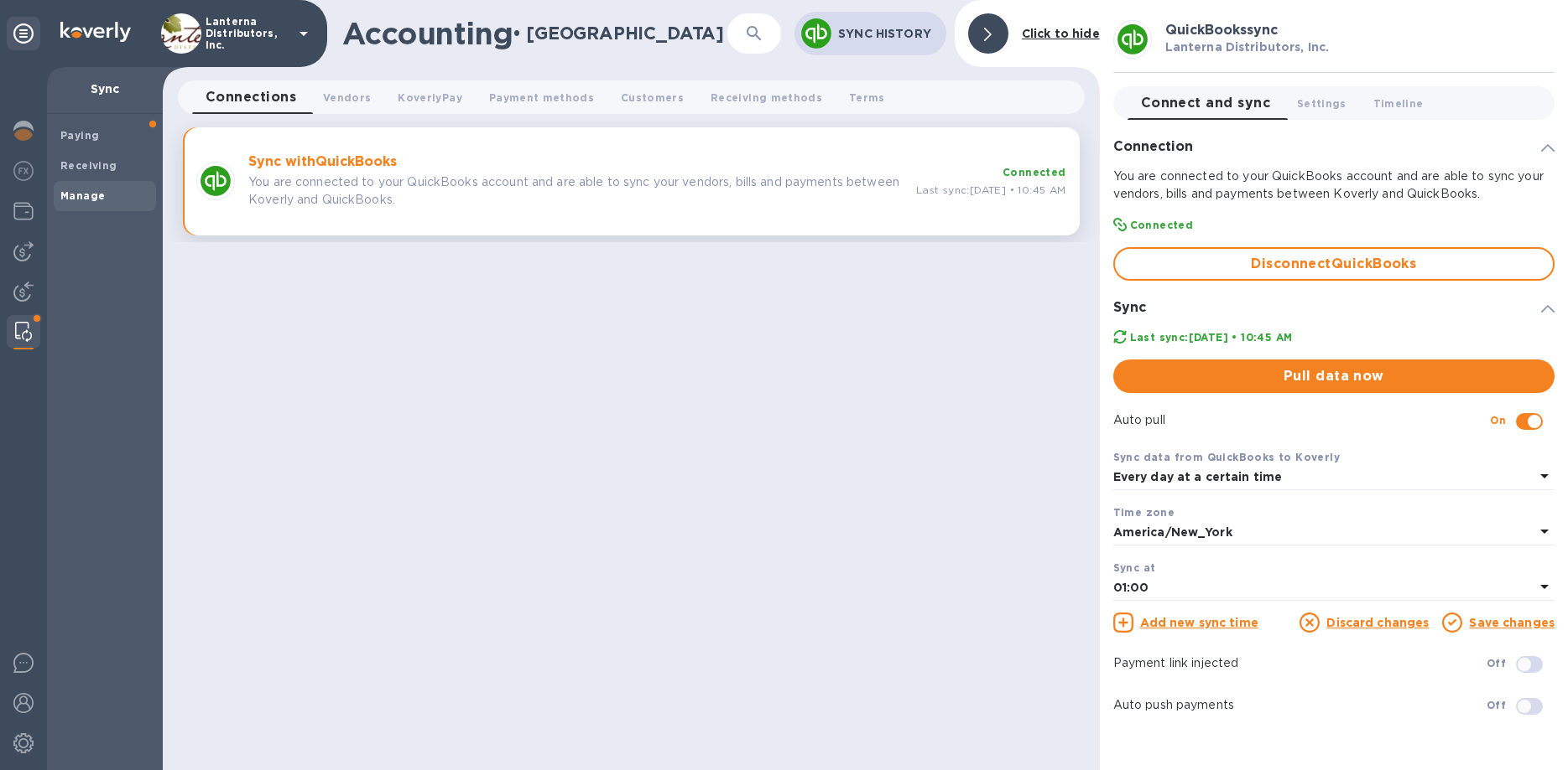
click at [1547, 577] on icon at bounding box center [1545, 587] width 20 height 20
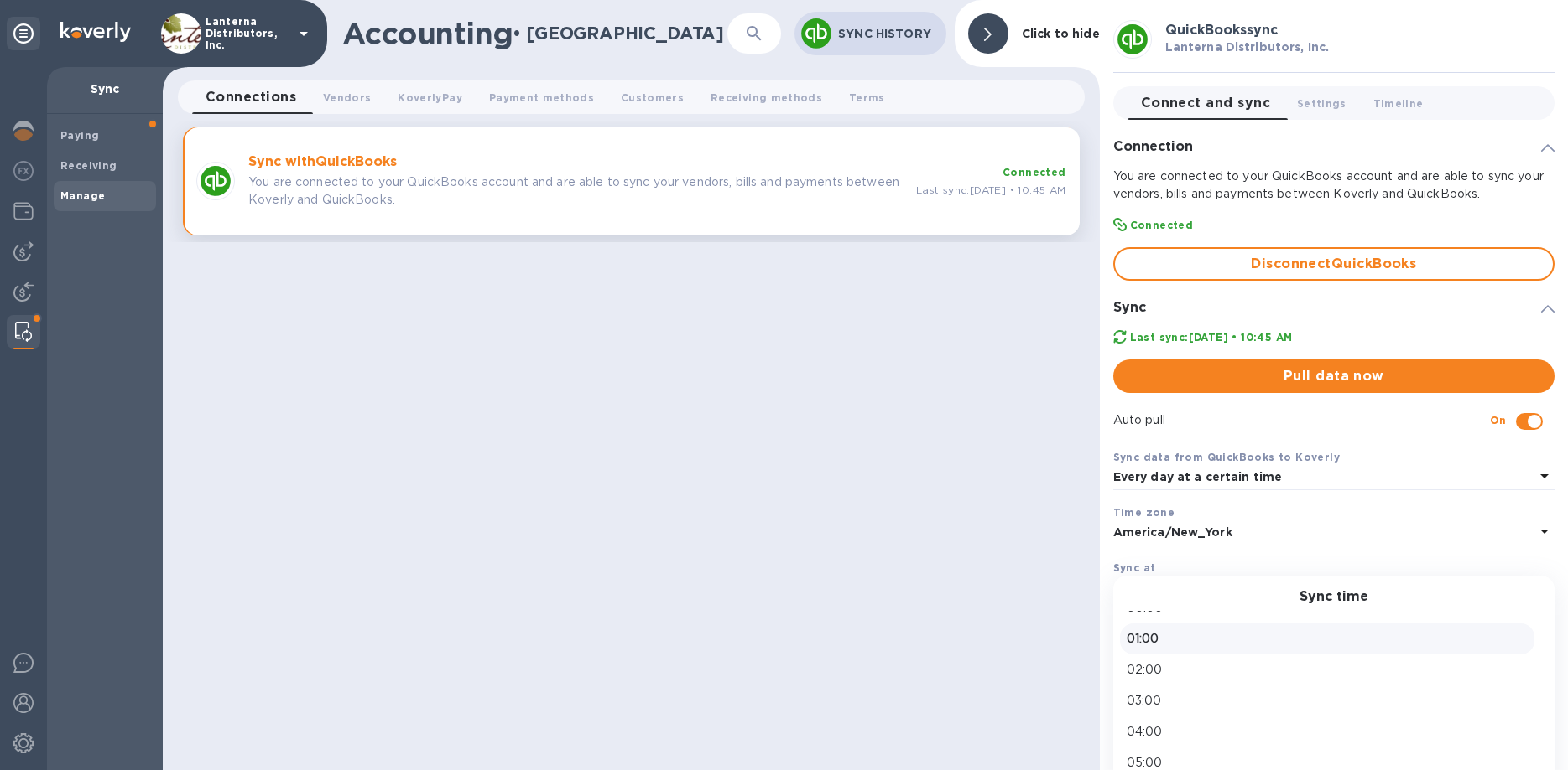
scroll to position [10, 0]
click at [1537, 464] on div "Sync data from QuickBooks to Koverly" at bounding box center [1333, 458] width 441 height 18
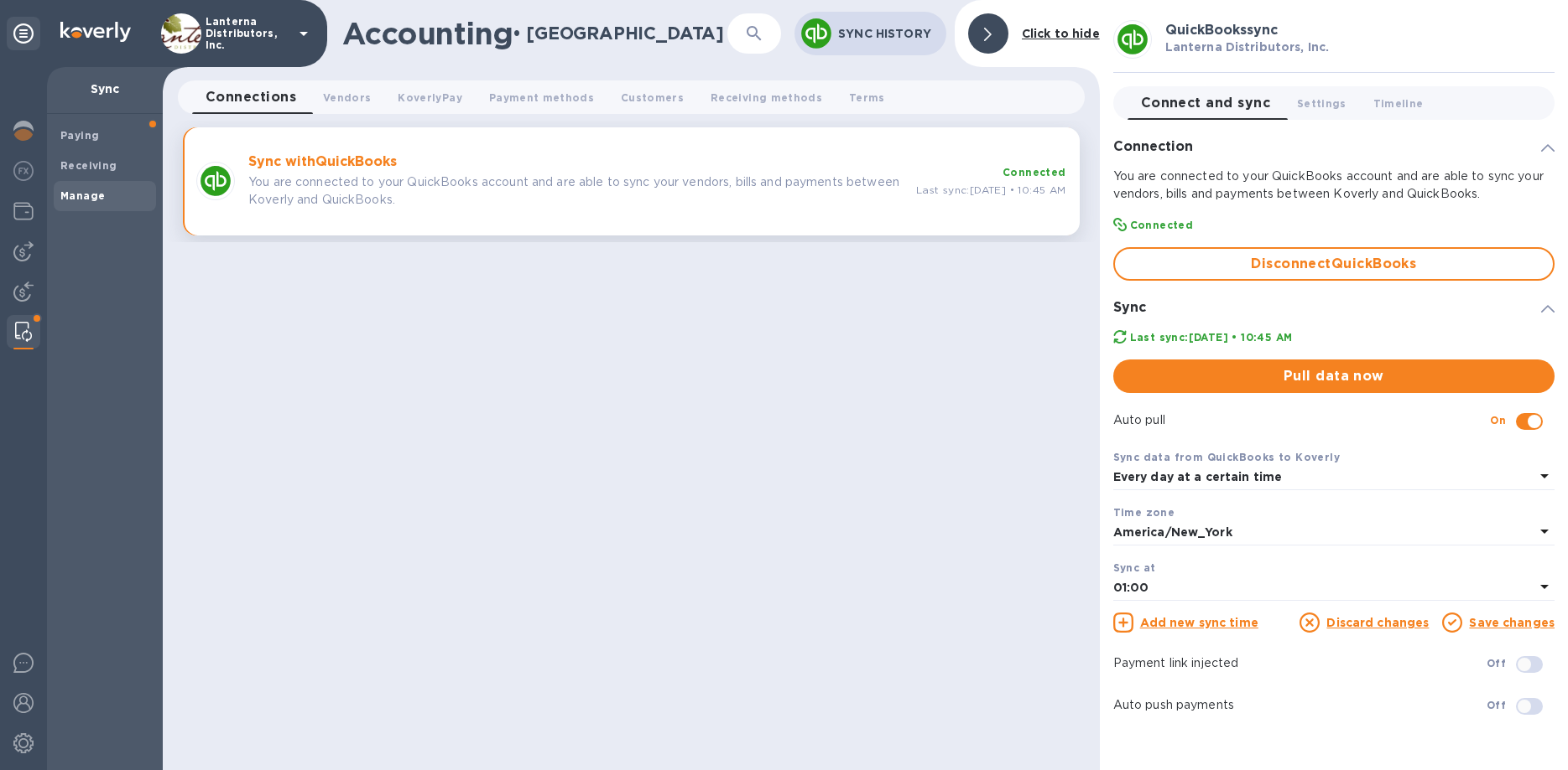
click at [1537, 469] on icon at bounding box center [1545, 476] width 20 height 20
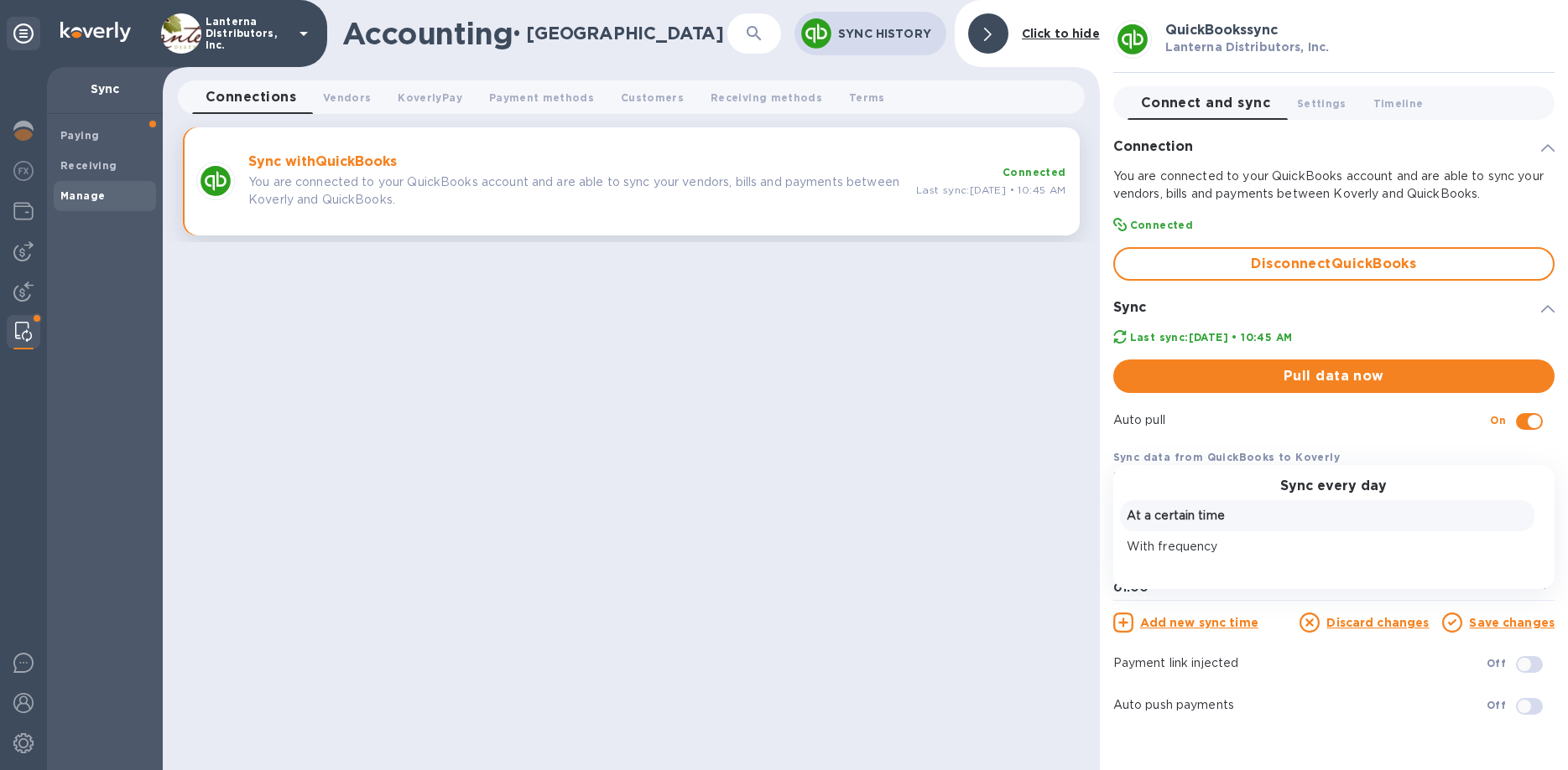
click at [1537, 469] on div "Sync every day At a certain time With frequency" at bounding box center [1333, 527] width 441 height 125
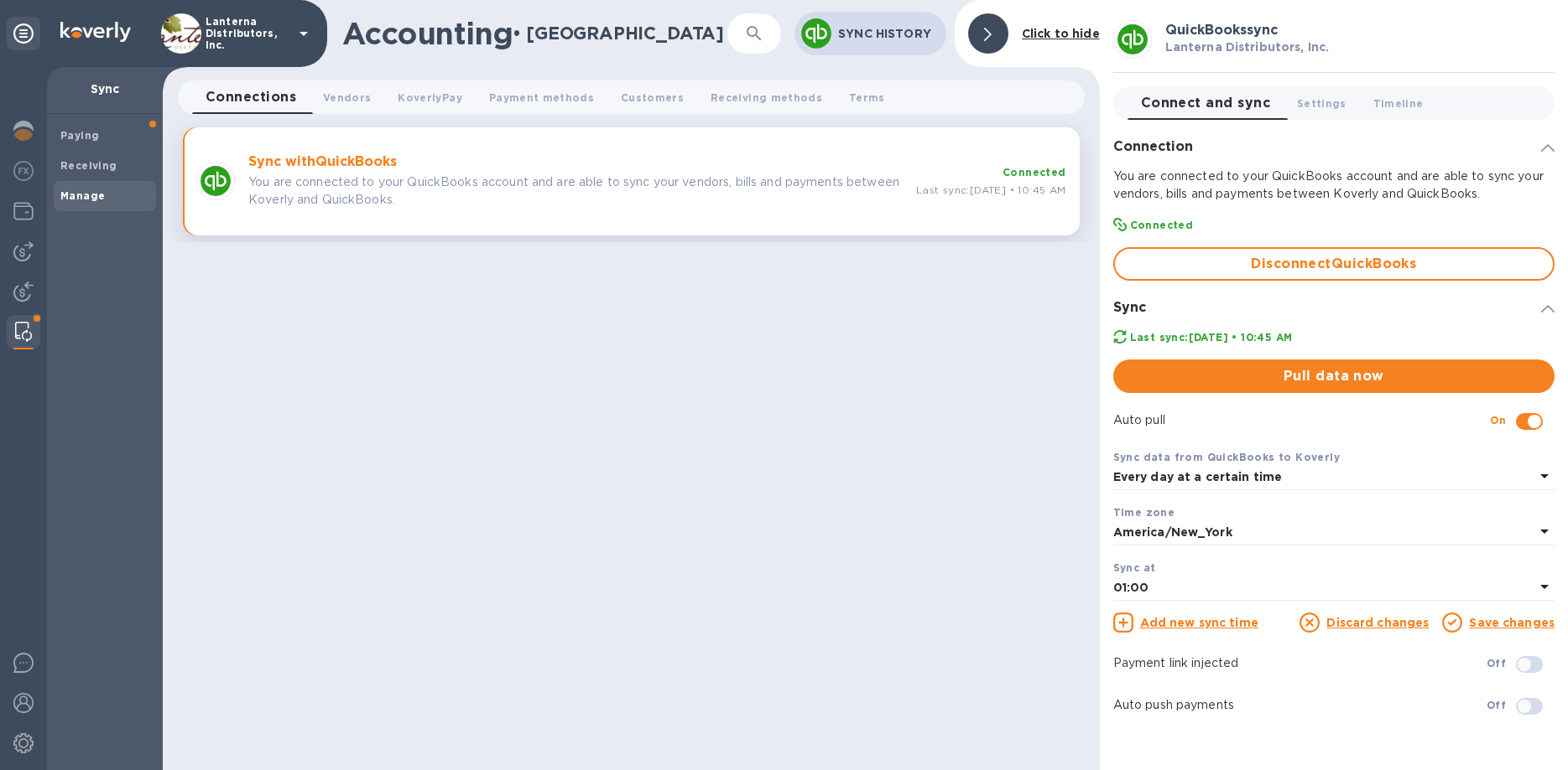
click at [1014, 440] on div "Accounting • Manage ​ Sync History Click to hide Connections 0 Vendors 0 Koverl…" at bounding box center [630, 385] width 937 height 770
click at [1523, 429] on input "checkbox" at bounding box center [1534, 422] width 86 height 29
checkbox input "false"
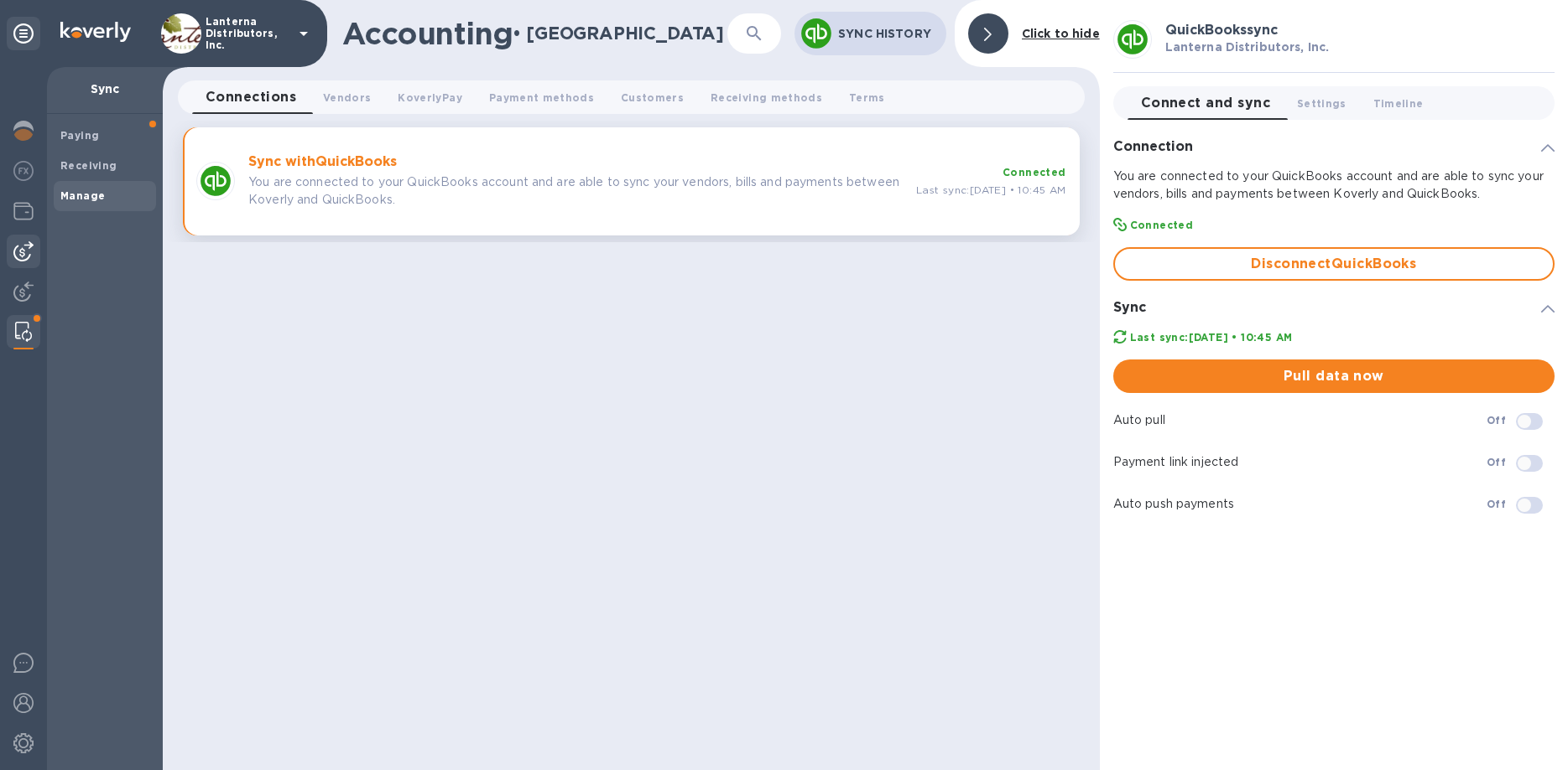
click at [29, 245] on img at bounding box center [23, 251] width 20 height 20
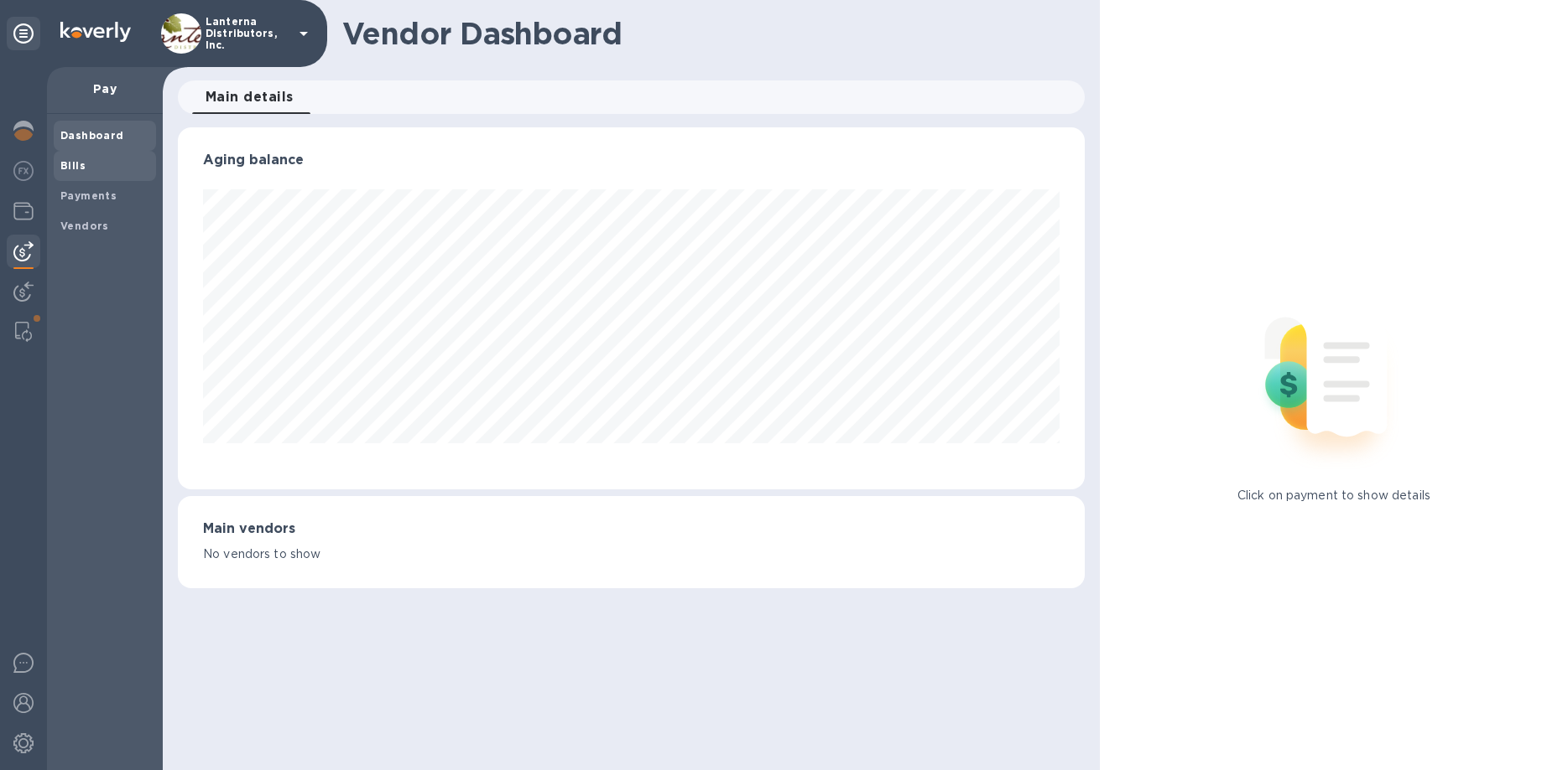
scroll to position [362, 906]
click at [79, 161] on b "Bills" at bounding box center [73, 165] width 25 height 13
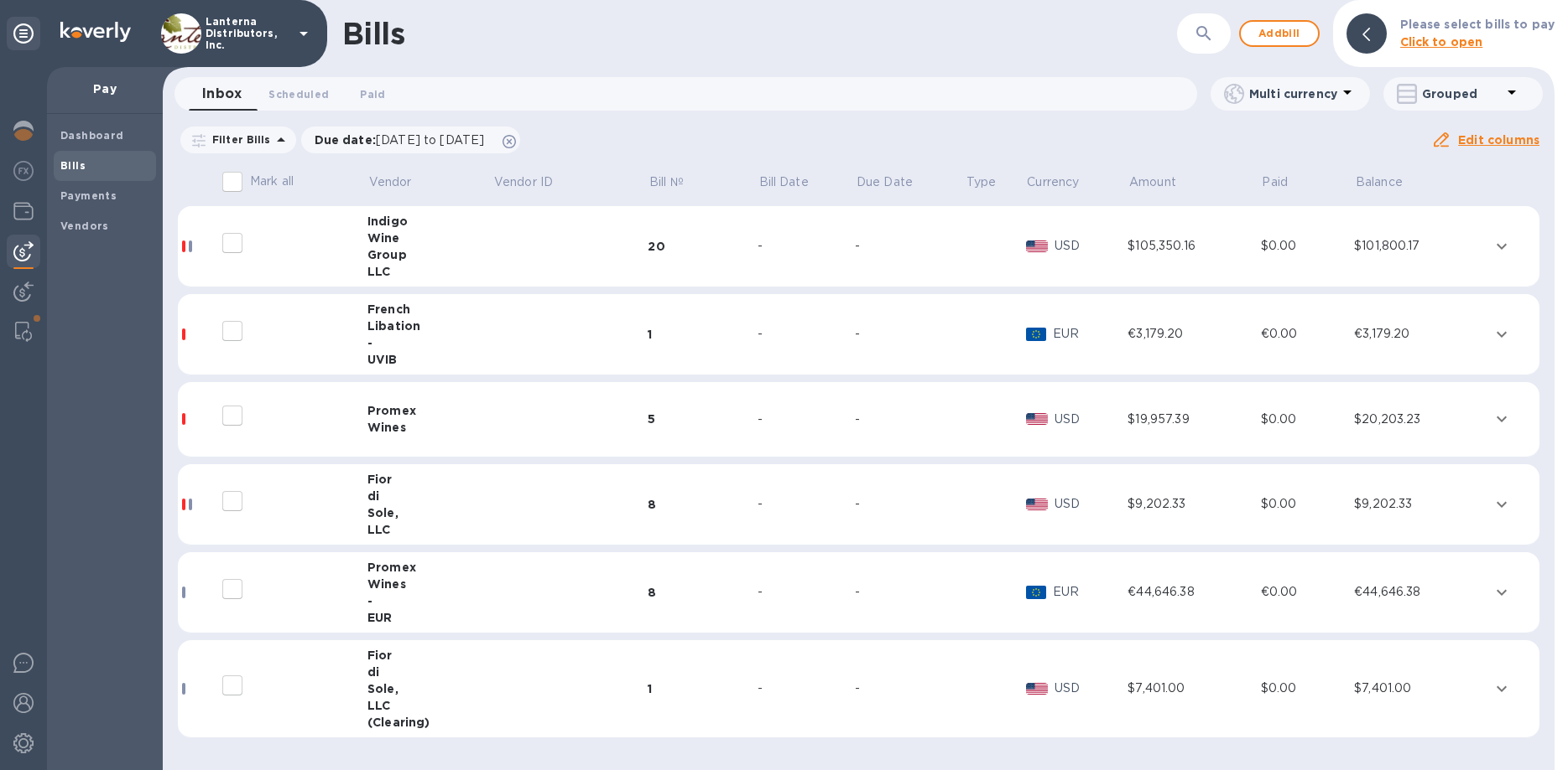
click at [625, 580] on td at bounding box center [570, 593] width 155 height 81
